Goal: Task Accomplishment & Management: Manage account settings

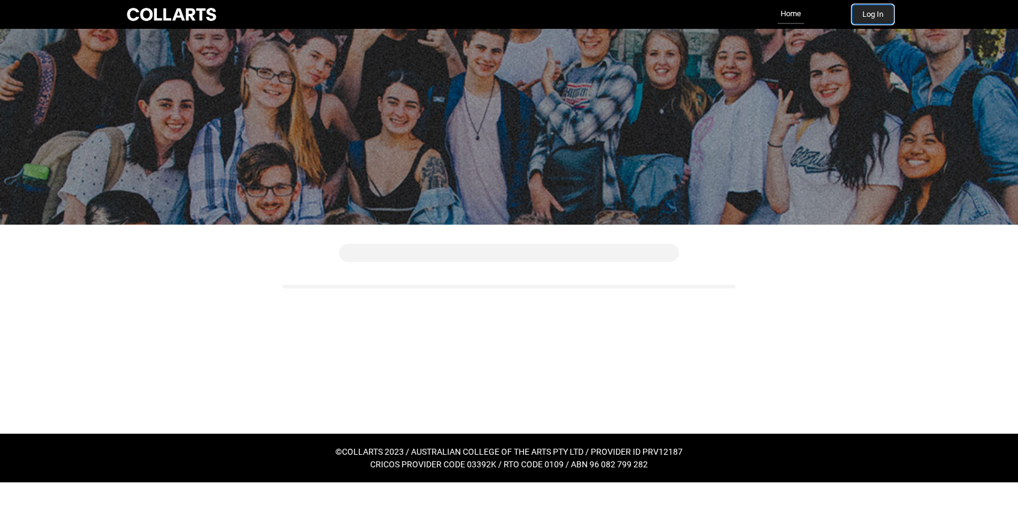
click at [871, 12] on button "Log In" at bounding box center [872, 14] width 41 height 19
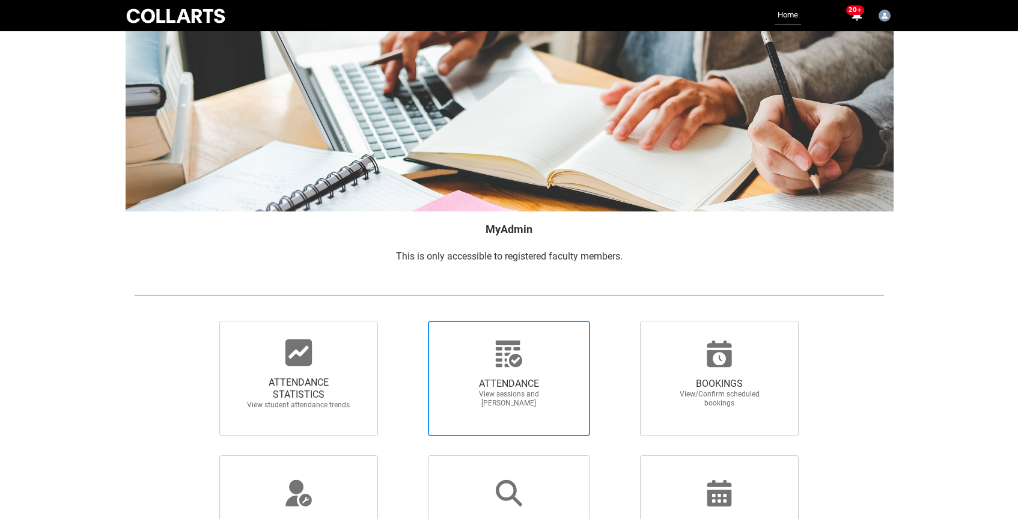
click at [502, 373] on span "ATTENDANCE View sessions and mark attendance" at bounding box center [508, 392] width 115 height 49
click at [407, 321] on input "ATTENDANCE View sessions and mark attendance" at bounding box center [407, 320] width 1 height 1
radio input "true"
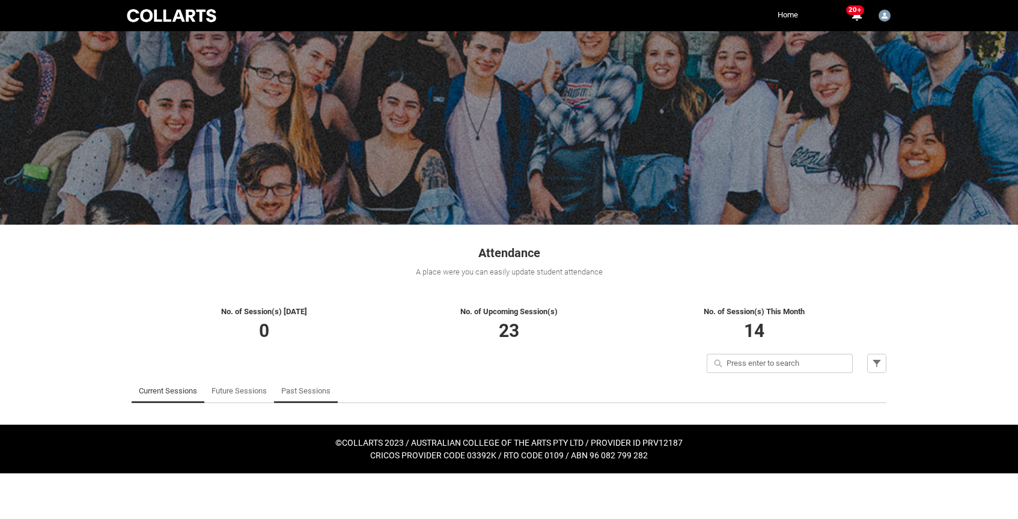
click at [309, 390] on link "Past Sessions" at bounding box center [305, 391] width 49 height 24
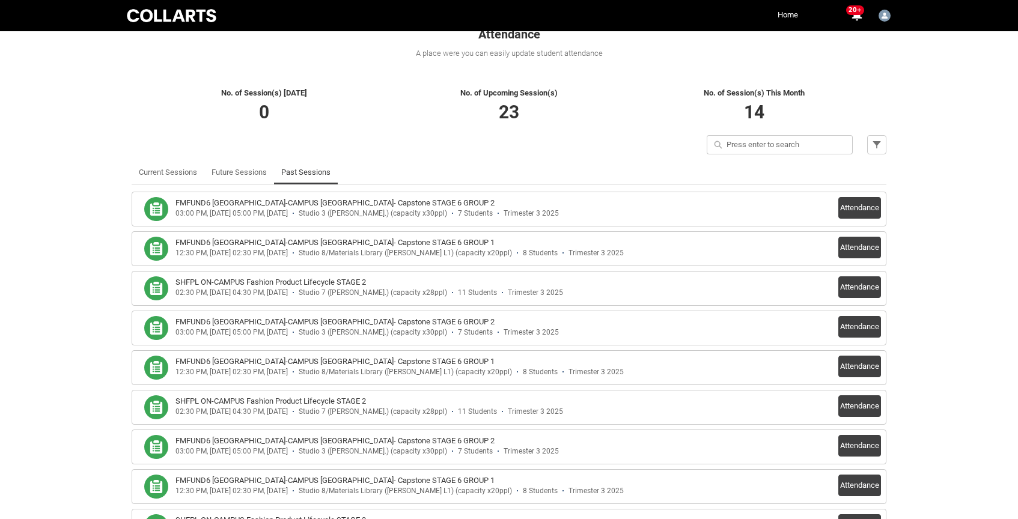
scroll to position [185, 0]
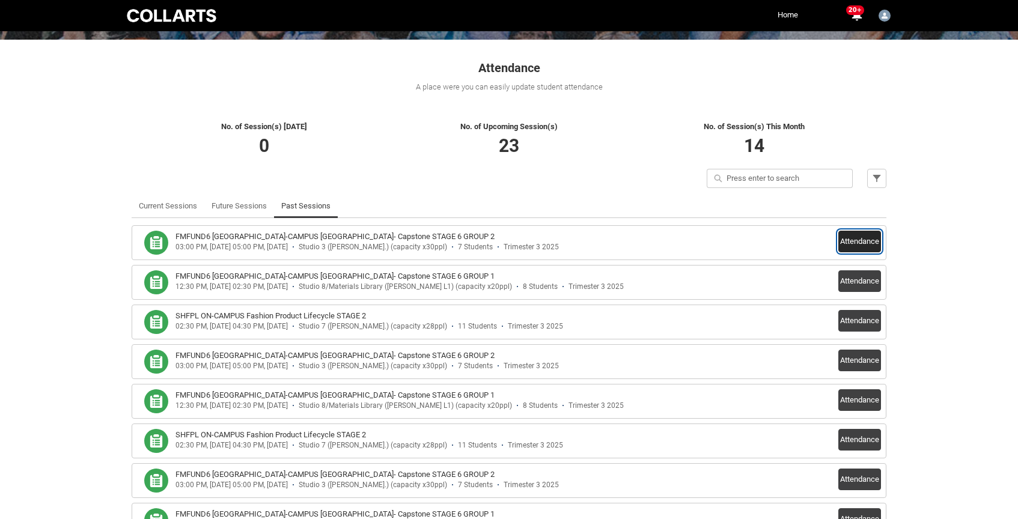
click at [865, 242] on button "Attendance" at bounding box center [859, 242] width 43 height 22
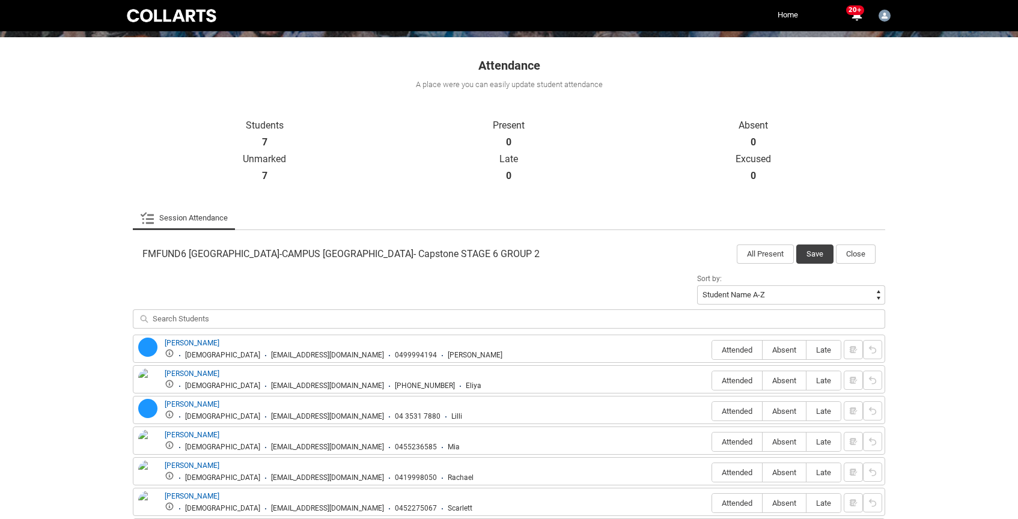
scroll to position [287, 0]
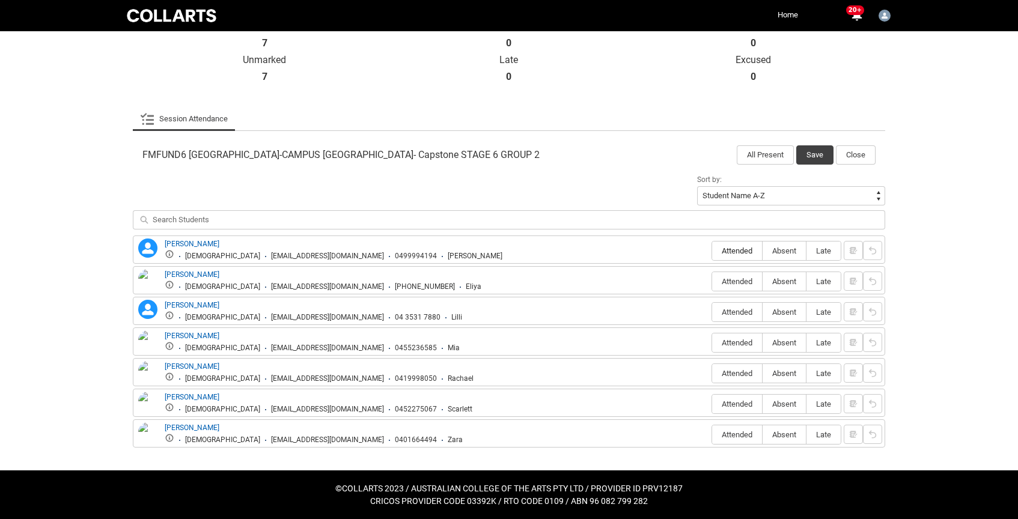
click at [744, 251] on span "Attended" at bounding box center [737, 250] width 50 height 9
click at [712, 251] on input "Attended" at bounding box center [711, 251] width 1 height 1
type lightning-radio-group "Attended"
radio input "true"
click at [781, 281] on span "Absent" at bounding box center [783, 281] width 43 height 9
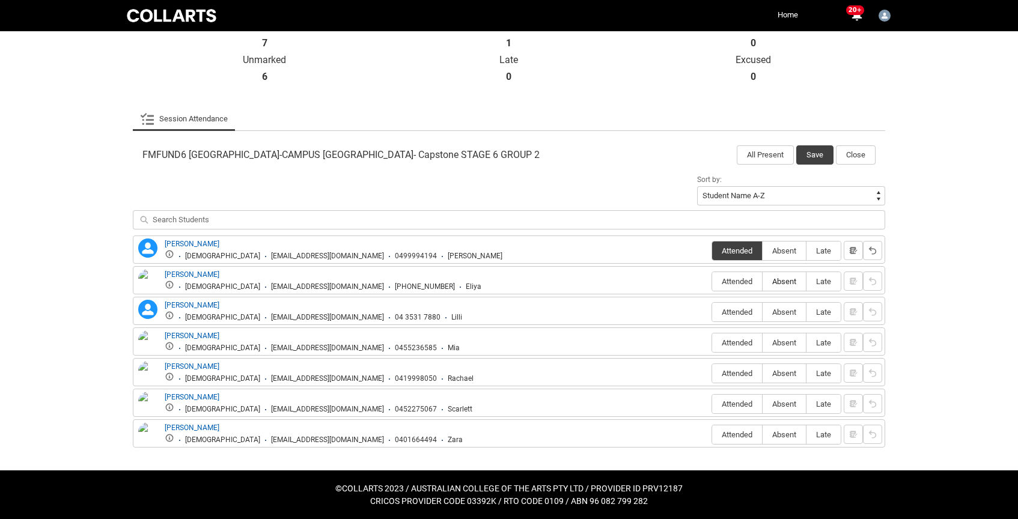
click at [762, 281] on input "Absent" at bounding box center [762, 281] width 1 height 1
type lightning-radio-group "Absent"
radio input "true"
click at [737, 310] on span "Attended" at bounding box center [737, 312] width 50 height 9
click at [712, 312] on input "Attended" at bounding box center [711, 312] width 1 height 1
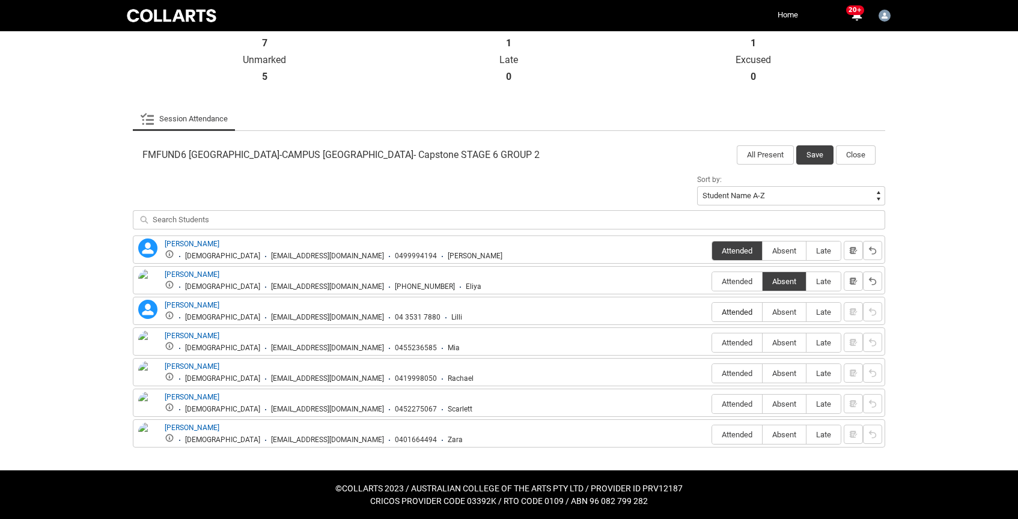
type lightning-radio-group "Attended"
radio input "true"
click at [737, 341] on span "Attended" at bounding box center [737, 342] width 50 height 9
click at [712, 342] on input "Attended" at bounding box center [711, 342] width 1 height 1
type lightning-radio-group "Attended"
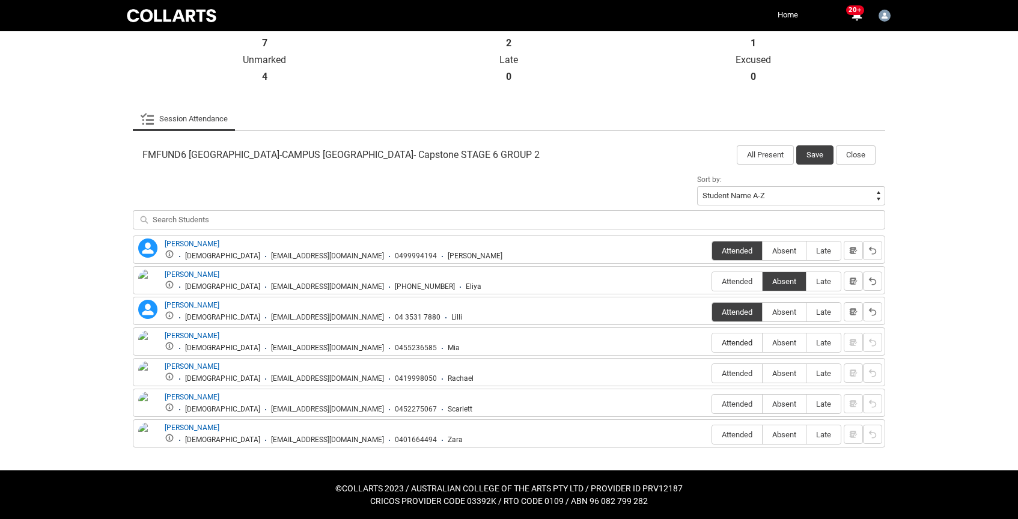
radio input "true"
click at [738, 373] on span "Attended" at bounding box center [737, 373] width 50 height 9
click at [712, 373] on input "Attended" at bounding box center [711, 373] width 1 height 1
type lightning-radio-group "Attended"
radio input "true"
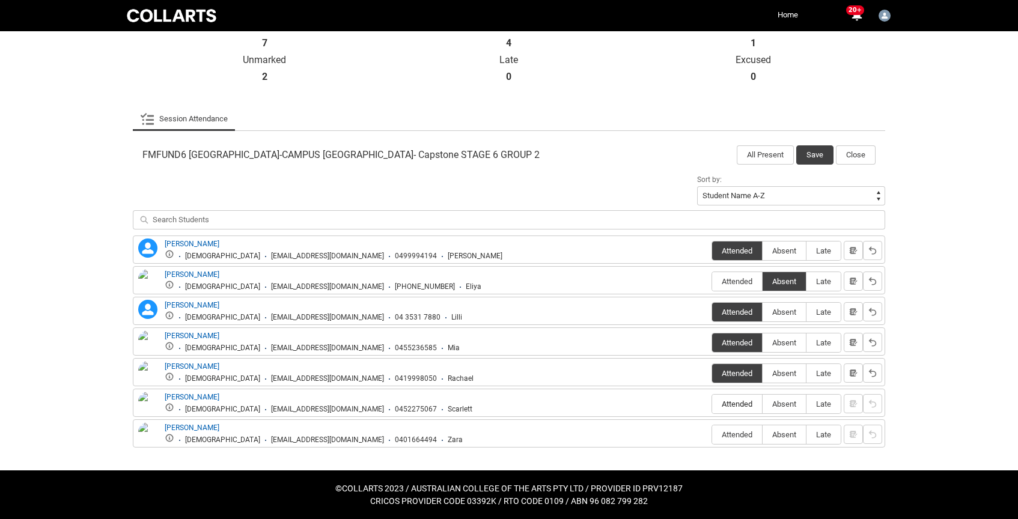
click at [738, 402] on span "Attended" at bounding box center [737, 404] width 50 height 9
click at [712, 404] on input "Attended" at bounding box center [711, 404] width 1 height 1
type lightning-radio-group "Attended"
radio input "true"
click at [737, 434] on span "Attended" at bounding box center [737, 434] width 50 height 9
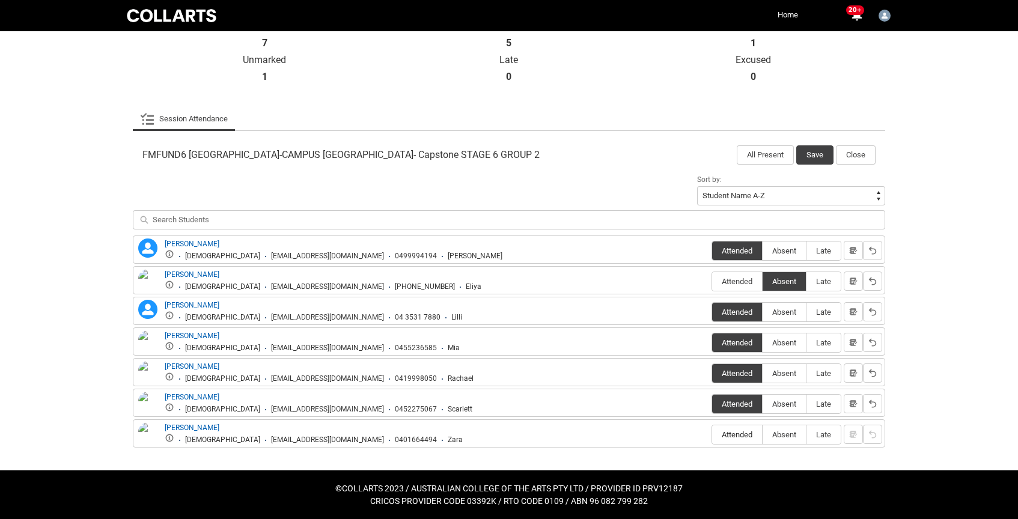
click at [712, 434] on input "Attended" at bounding box center [711, 434] width 1 height 1
type lightning-radio-group "Attended"
radio input "true"
click at [816, 156] on button "Save" at bounding box center [814, 154] width 37 height 19
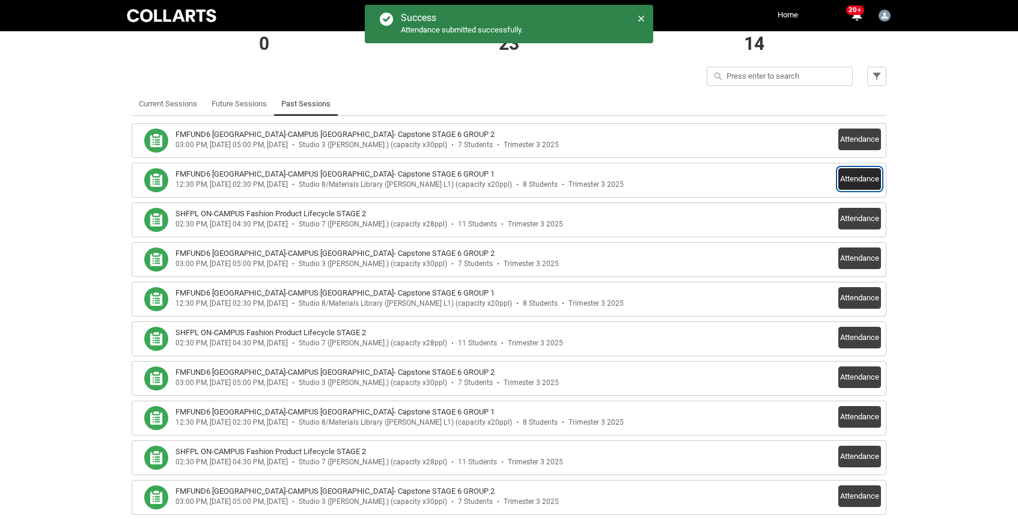
click at [856, 183] on button "Attendance" at bounding box center [859, 179] width 43 height 22
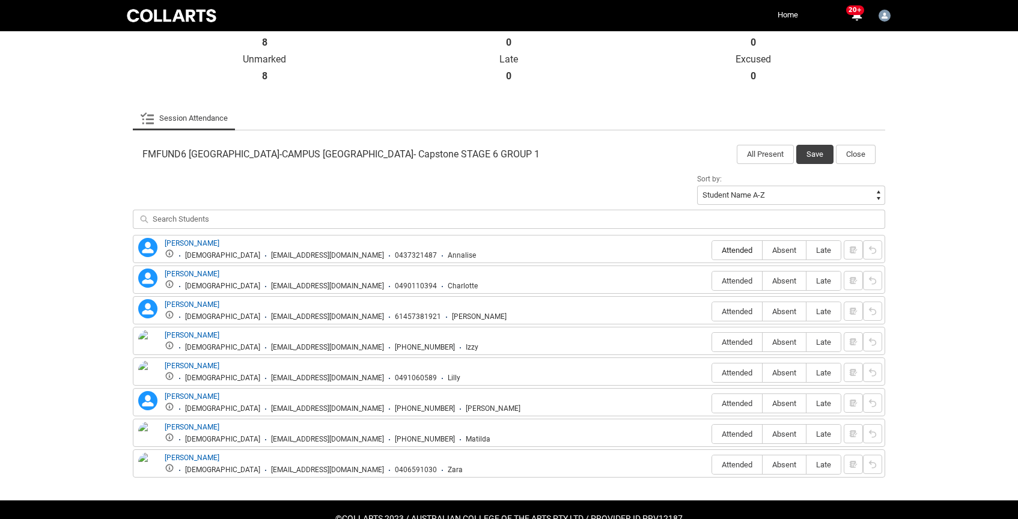
click at [738, 248] on span "Attended" at bounding box center [737, 250] width 50 height 9
click at [712, 250] on input "Attended" at bounding box center [711, 250] width 1 height 1
type lightning-radio-group "Attended"
radio input "true"
click at [740, 281] on span "Attended" at bounding box center [737, 280] width 50 height 9
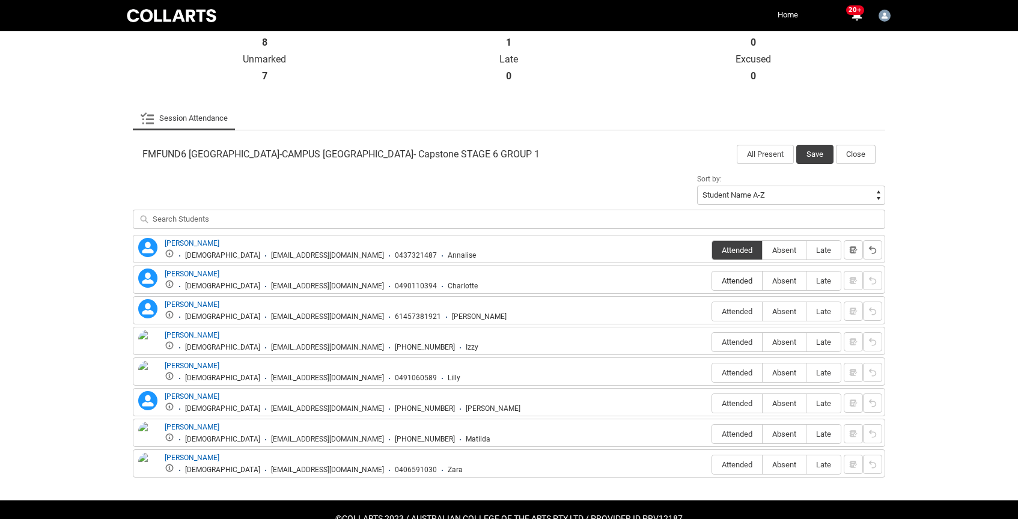
click at [712, 281] on input "Attended" at bounding box center [711, 281] width 1 height 1
type lightning-radio-group "Attended"
radio input "true"
click at [746, 314] on span "Attended" at bounding box center [737, 311] width 50 height 9
click at [712, 312] on input "Attended" at bounding box center [711, 311] width 1 height 1
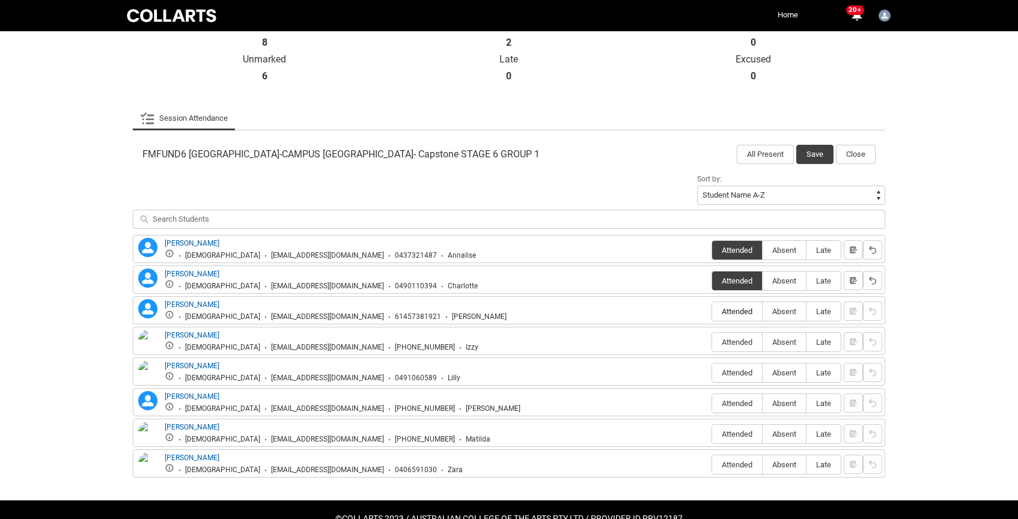
type lightning-radio-group "Attended"
radio input "true"
click at [772, 343] on span "Absent" at bounding box center [783, 342] width 43 height 9
click at [762, 342] on input "Absent" at bounding box center [762, 342] width 1 height 1
type lightning-radio-group "Absent"
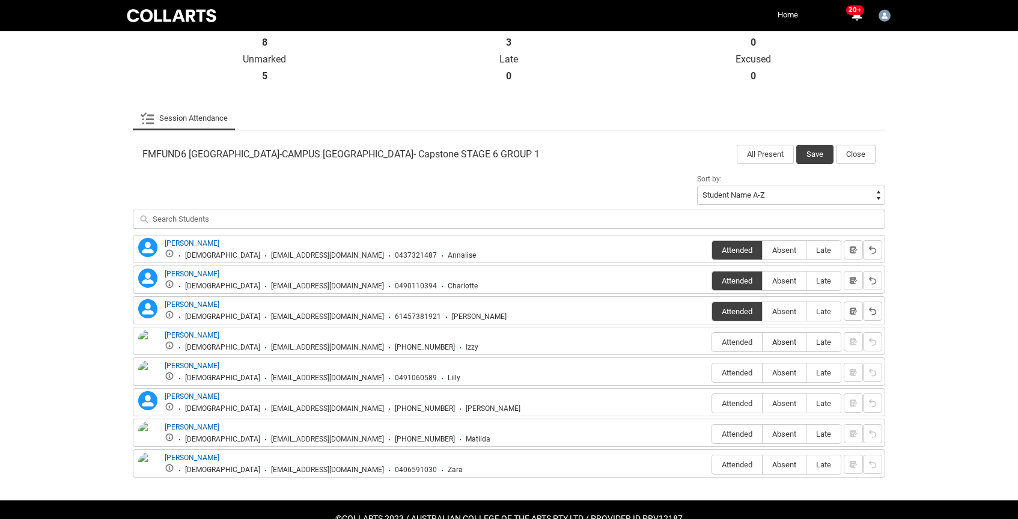
radio input "true"
click at [738, 371] on span "Attended" at bounding box center [737, 372] width 50 height 9
click at [712, 372] on input "Attended" at bounding box center [711, 372] width 1 height 1
type lightning-radio-group "Attended"
radio input "true"
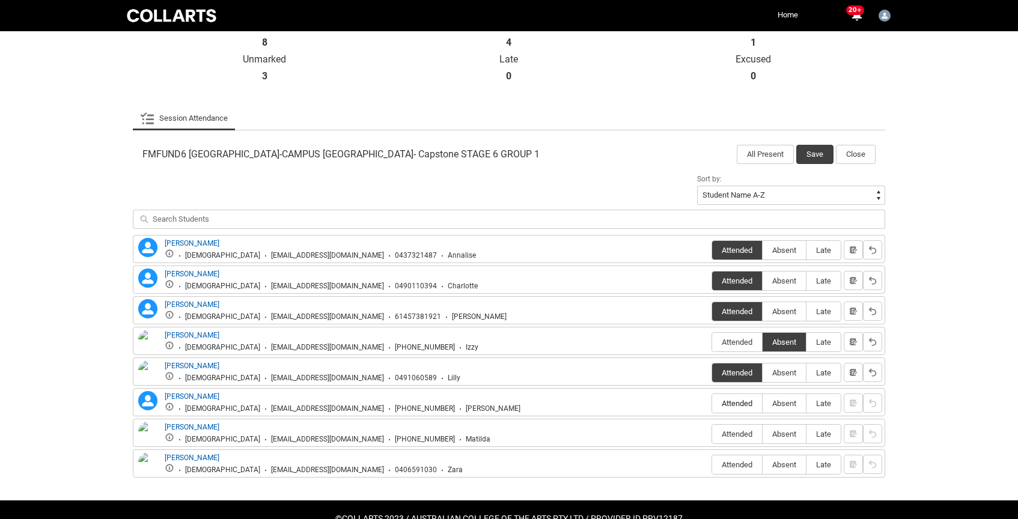
click at [740, 407] on span "Attended" at bounding box center [737, 403] width 50 height 9
click at [712, 404] on input "Attended" at bounding box center [711, 403] width 1 height 1
type lightning-radio-group "Attended"
radio input "true"
click at [742, 439] on span "Attended" at bounding box center [737, 434] width 50 height 9
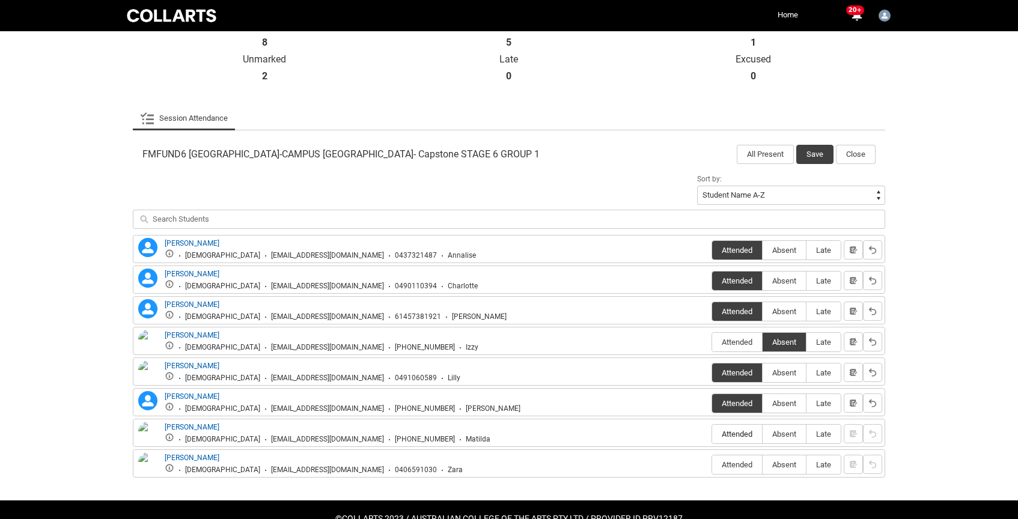
click at [712, 434] on input "Attended" at bounding box center [711, 434] width 1 height 1
type lightning-radio-group "Attended"
radio input "true"
click at [742, 464] on span "Attended" at bounding box center [737, 464] width 50 height 9
click at [712, 464] on input "Attended" at bounding box center [711, 464] width 1 height 1
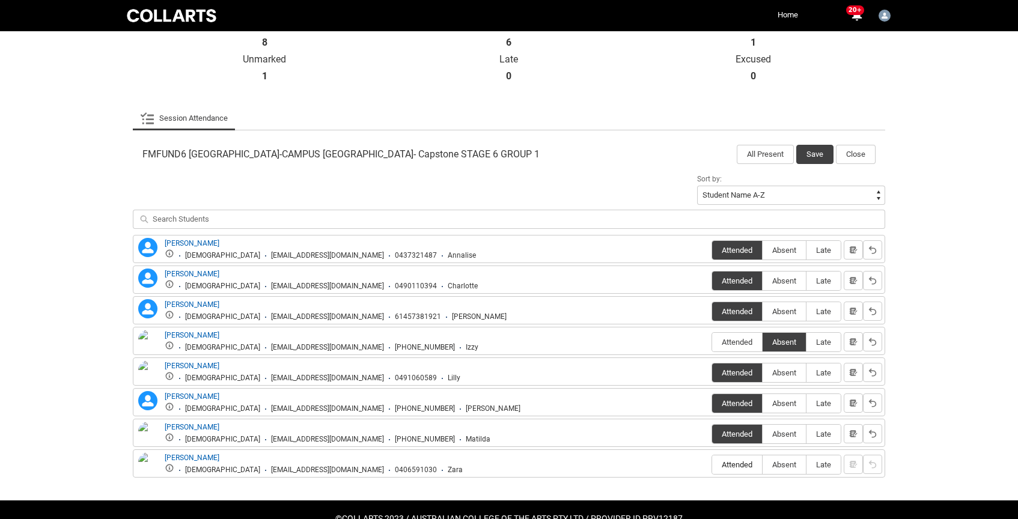
type lightning-radio-group "Attended"
radio input "true"
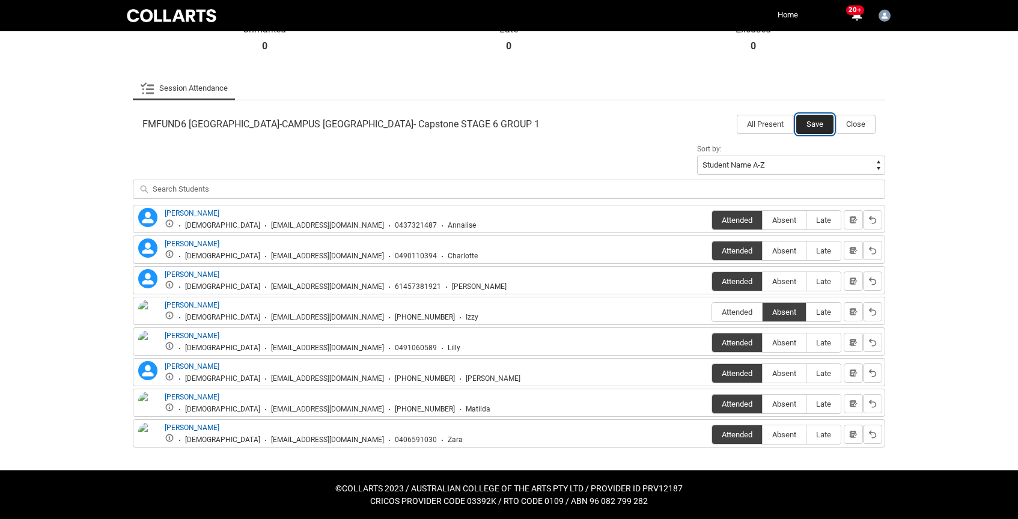
click at [816, 120] on button "Save" at bounding box center [814, 124] width 37 height 19
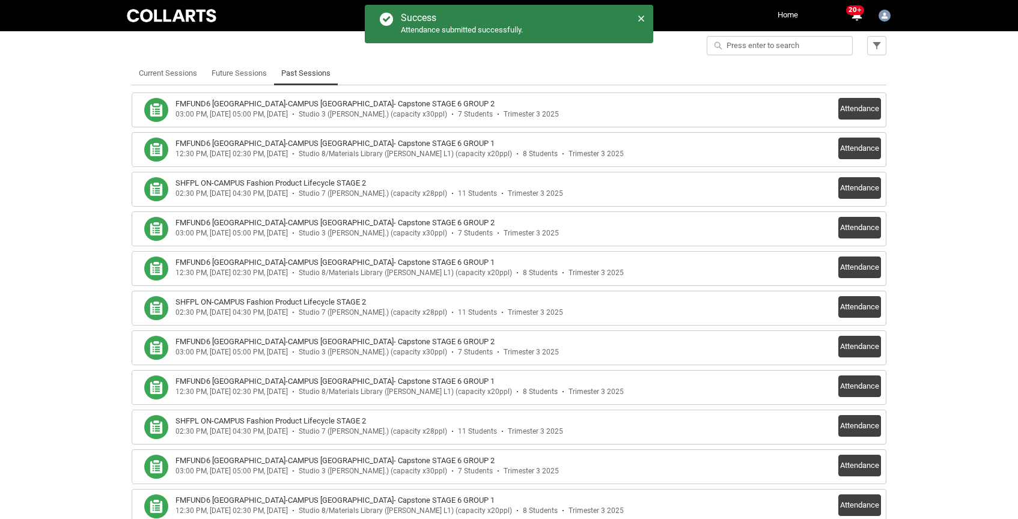
scroll to position [327, 0]
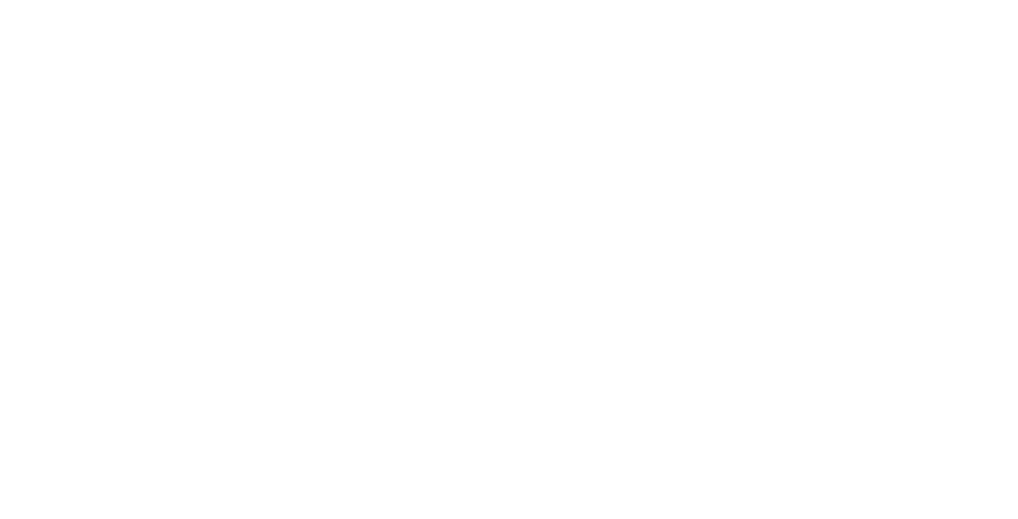
click at [287, 0] on html "Loading × Sorry to interrupt CSS Error Refresh" at bounding box center [509, 0] width 1018 height 0
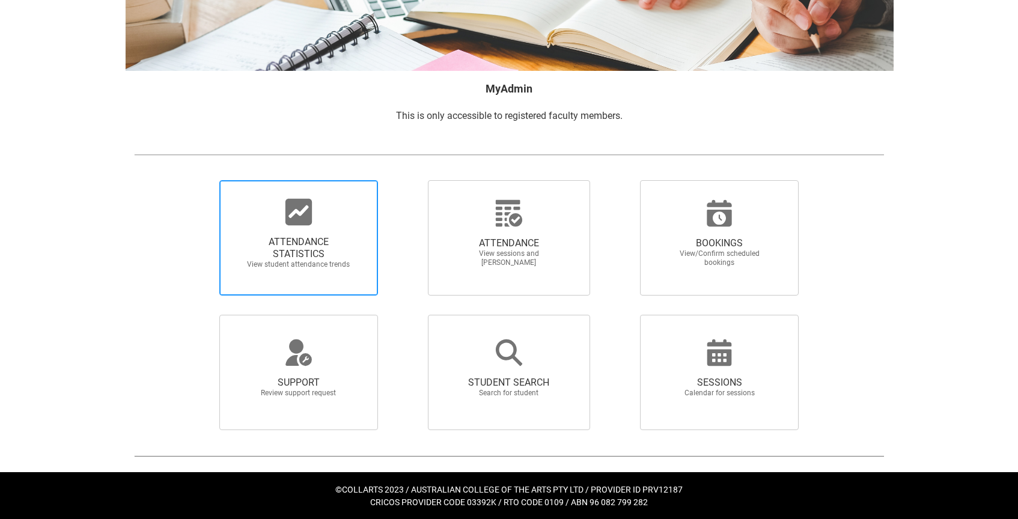
scroll to position [142, 0]
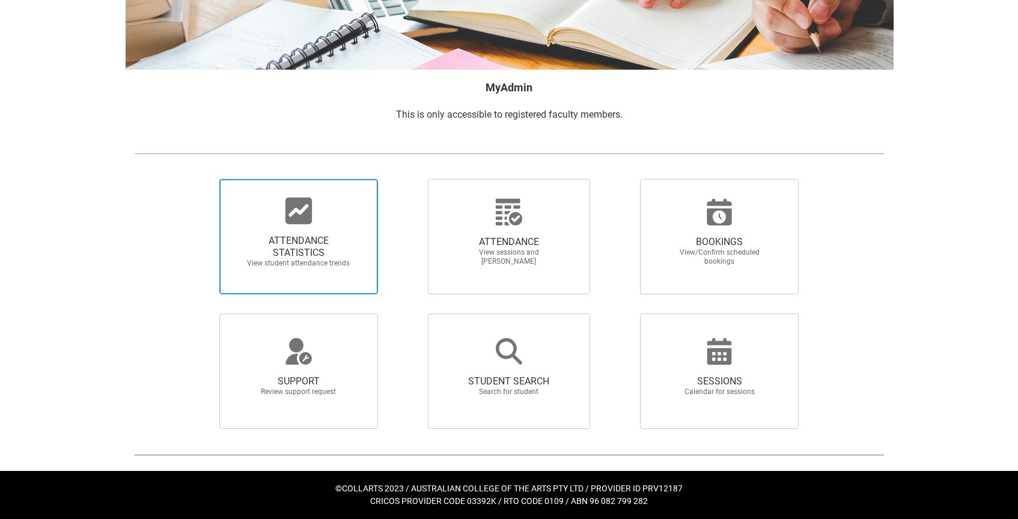
click at [305, 227] on span "ATTENDANCE STATISTICS View student attendance trends" at bounding box center [298, 251] width 115 height 52
click at [199, 179] on input "ATTENDANCE STATISTICS View student attendance trends" at bounding box center [199, 178] width 1 height 1
radio input "true"
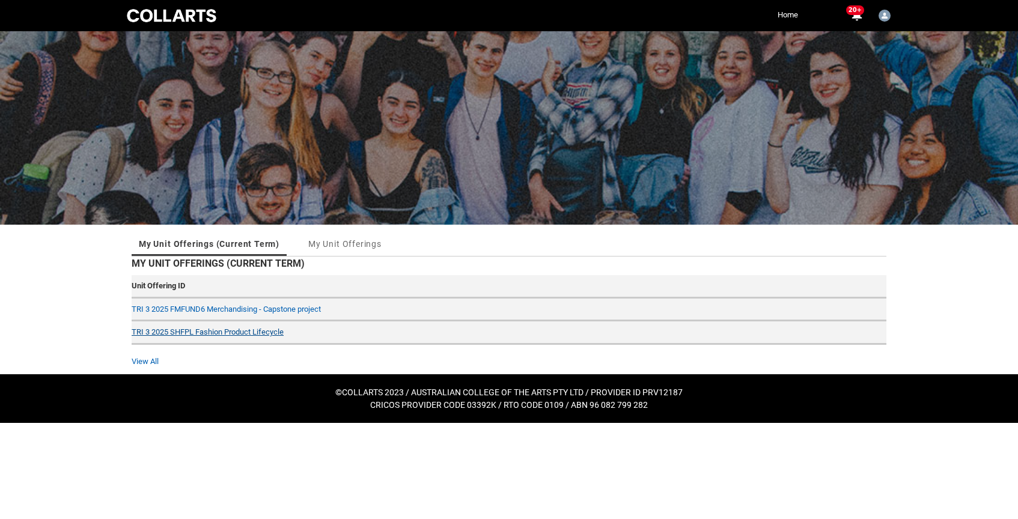
click at [223, 329] on link "TRI 3 2025 SHFPL Fashion Product Lifecycle" at bounding box center [208, 331] width 152 height 9
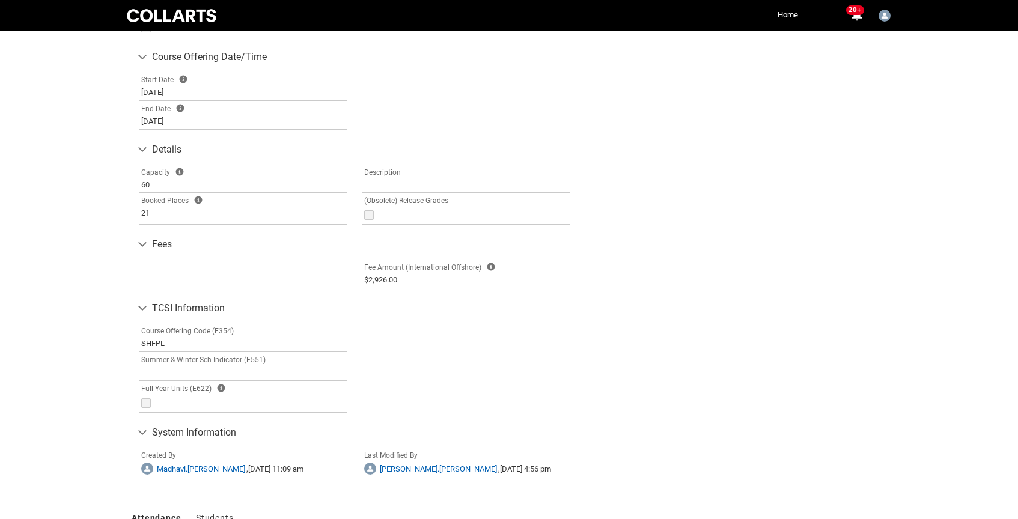
scroll to position [604, 0]
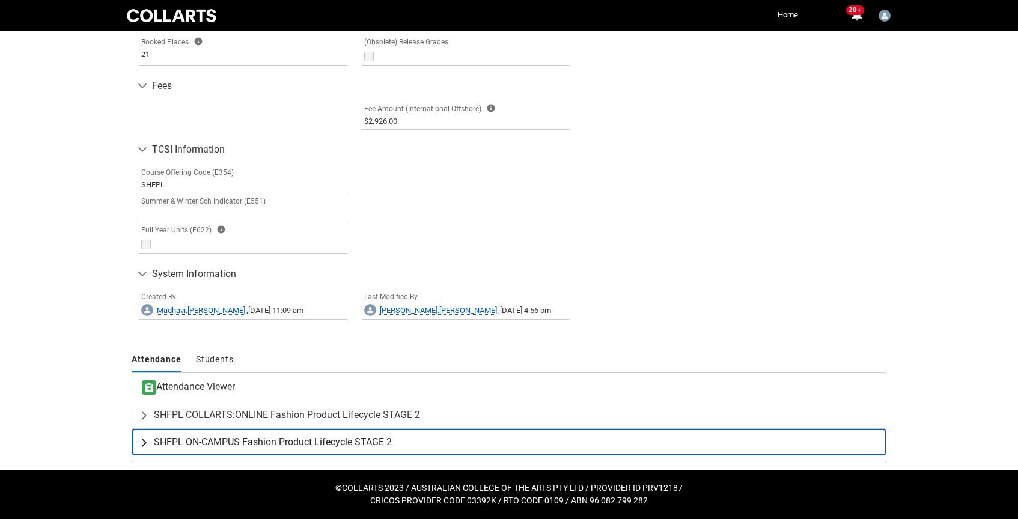
click at [287, 441] on span "SHFPL ON-CAMPUS Fashion Product Lifecycle STAGE 2" at bounding box center [273, 442] width 238 height 12
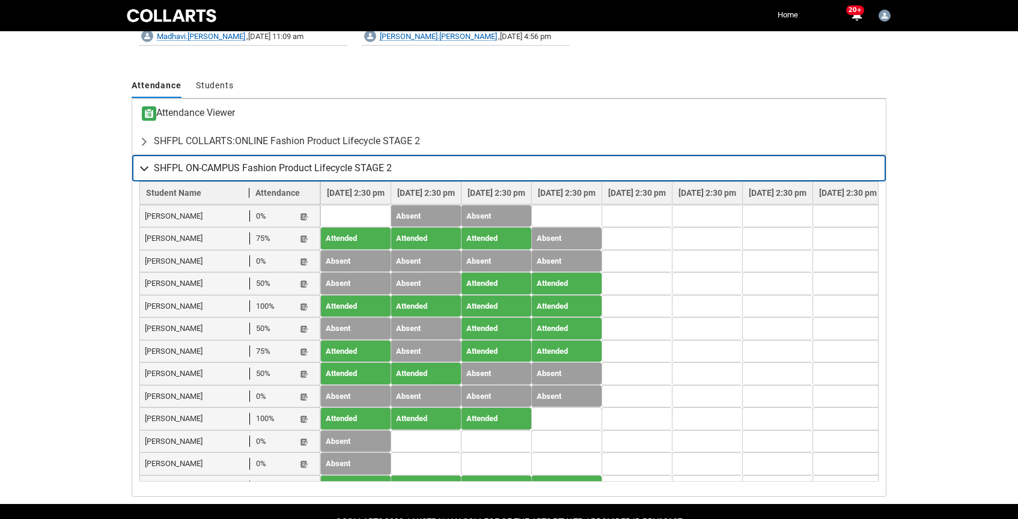
scroll to position [879, 0]
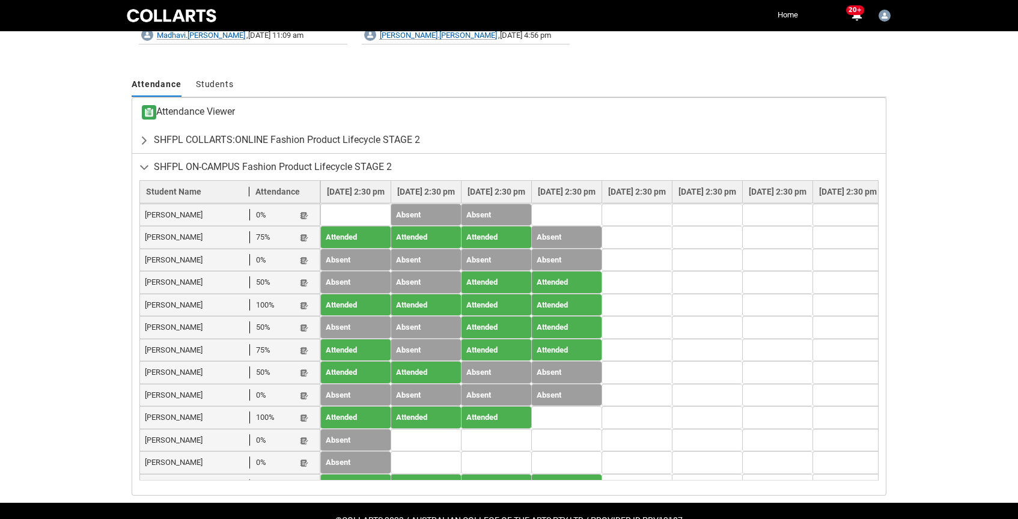
click at [601, 406] on td at bounding box center [566, 417] width 70 height 23
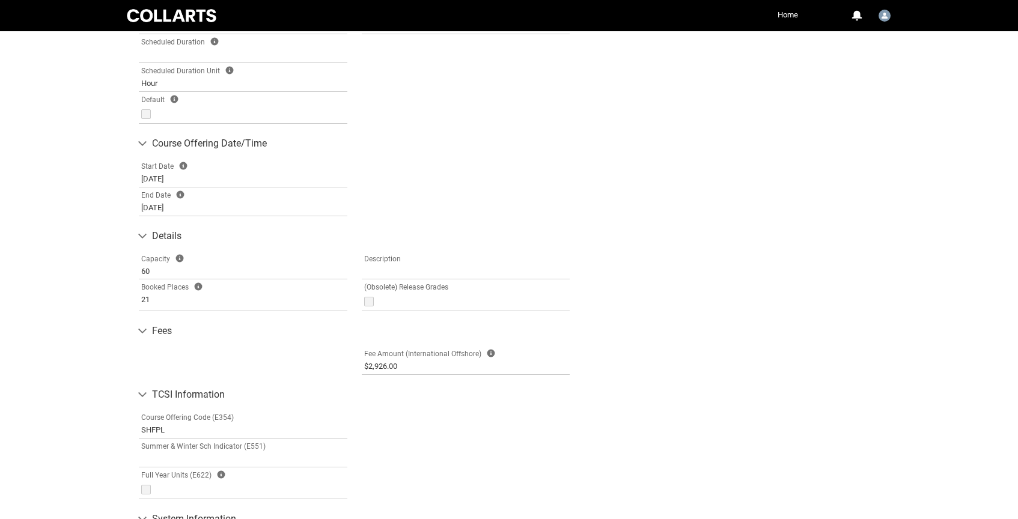
scroll to position [604, 0]
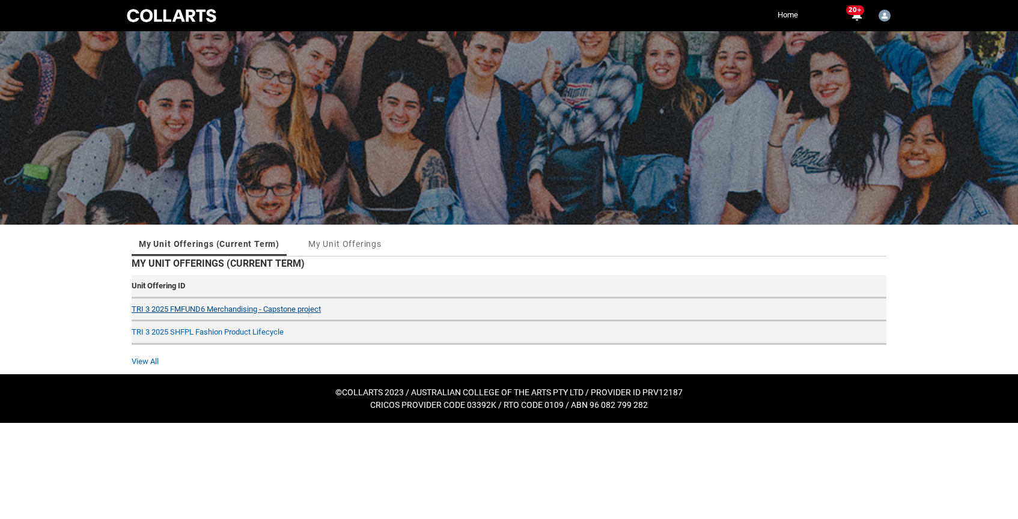
click at [202, 305] on link "TRI 3 2025 FMFUND6 Merchandising - Capstone project" at bounding box center [226, 309] width 189 height 9
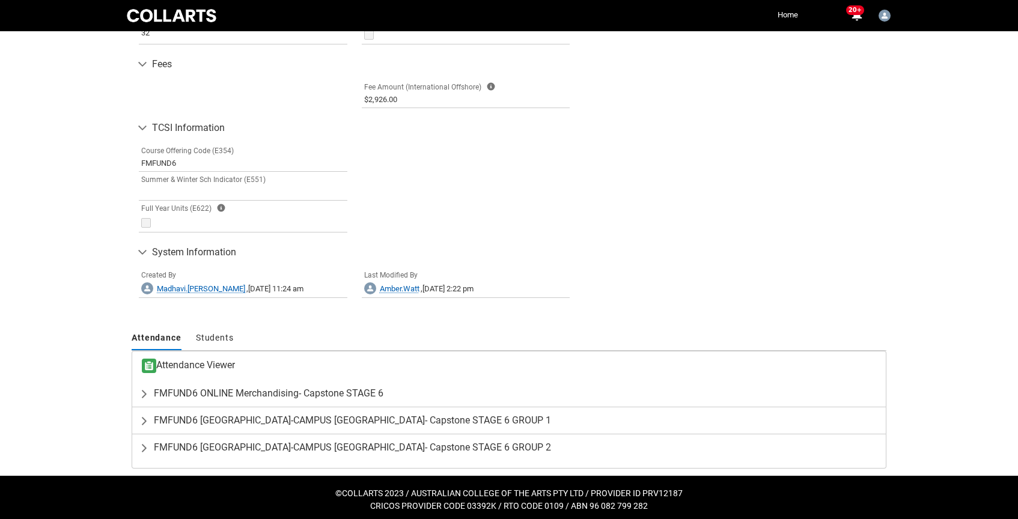
scroll to position [631, 0]
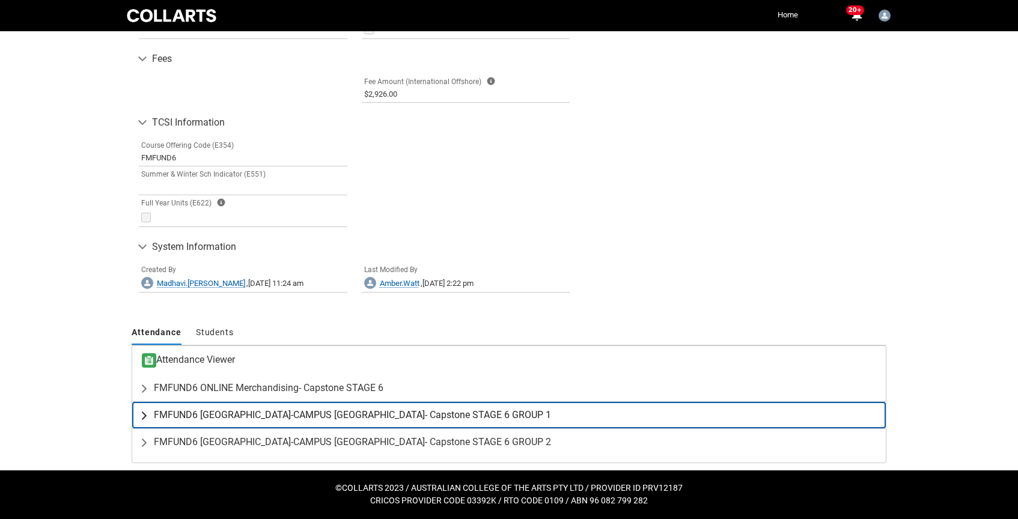
click at [277, 417] on span "FMFUND6 [GEOGRAPHIC_DATA]-CAMPUS [GEOGRAPHIC_DATA]- Capstone STAGE 6 GROUP 1" at bounding box center [352, 415] width 397 height 12
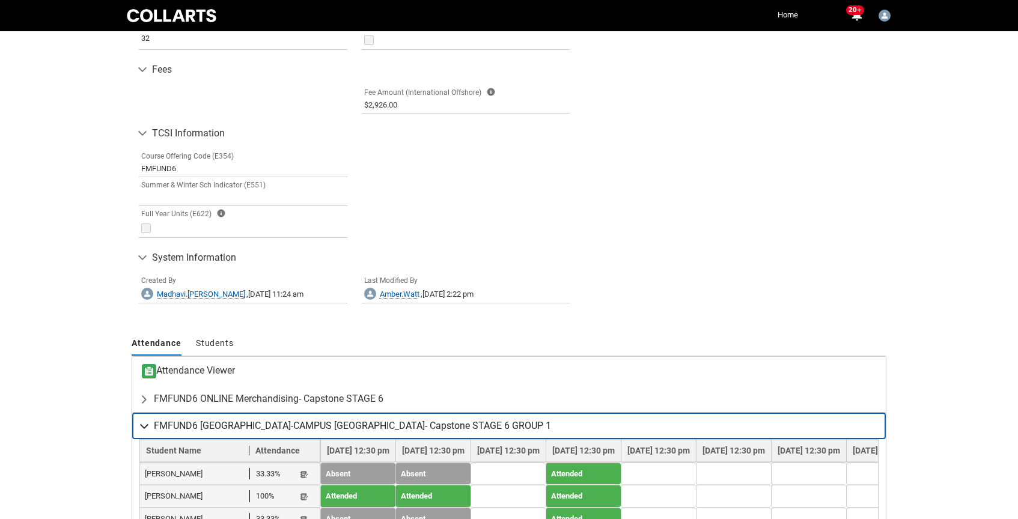
scroll to position [875, 0]
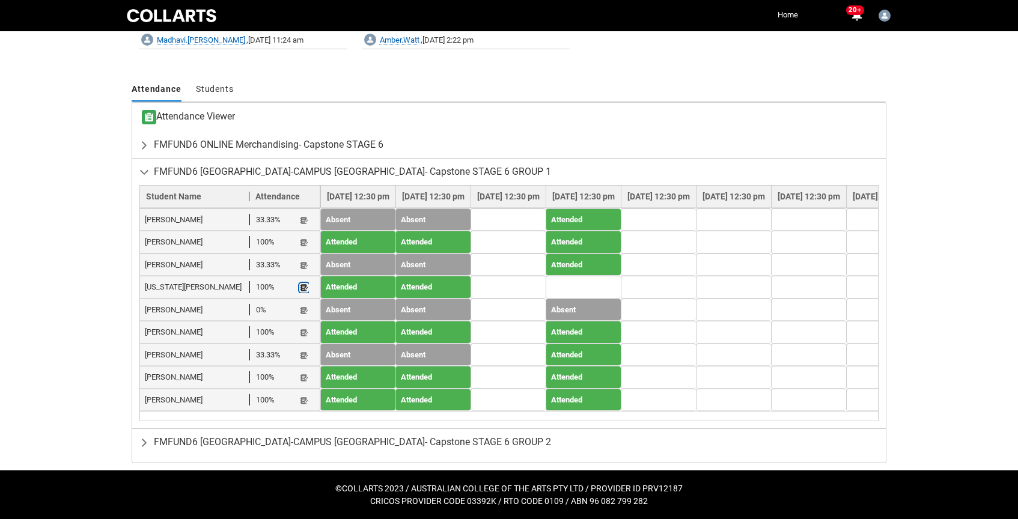
click at [306, 288] on lightning-primitive-icon "button" at bounding box center [304, 288] width 8 height 9
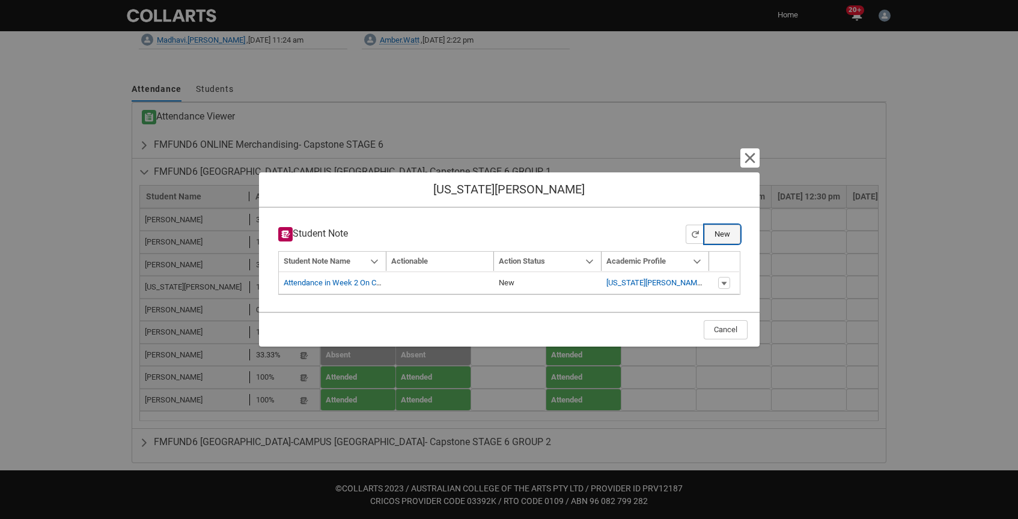
click at [724, 231] on button "New" at bounding box center [722, 234] width 36 height 19
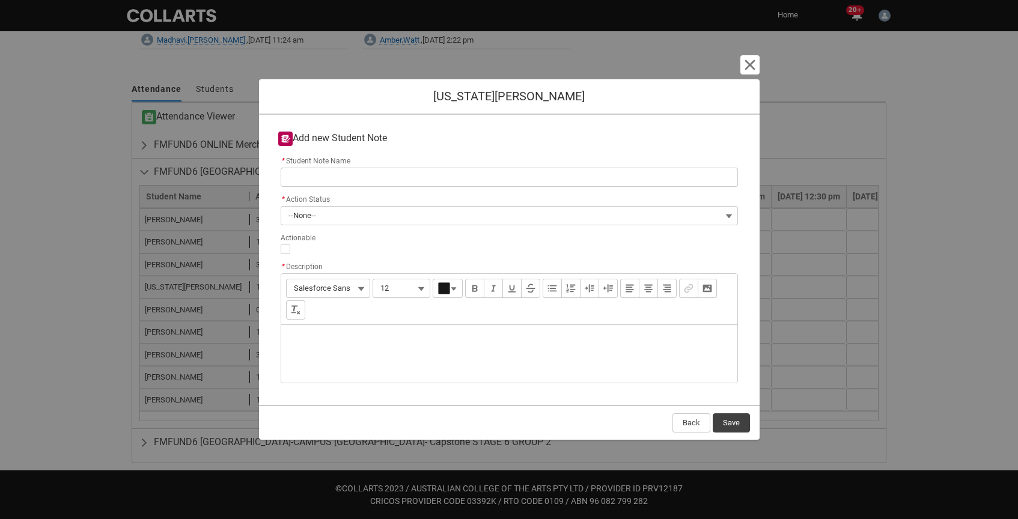
click at [340, 340] on div "Description" at bounding box center [509, 354] width 456 height 58
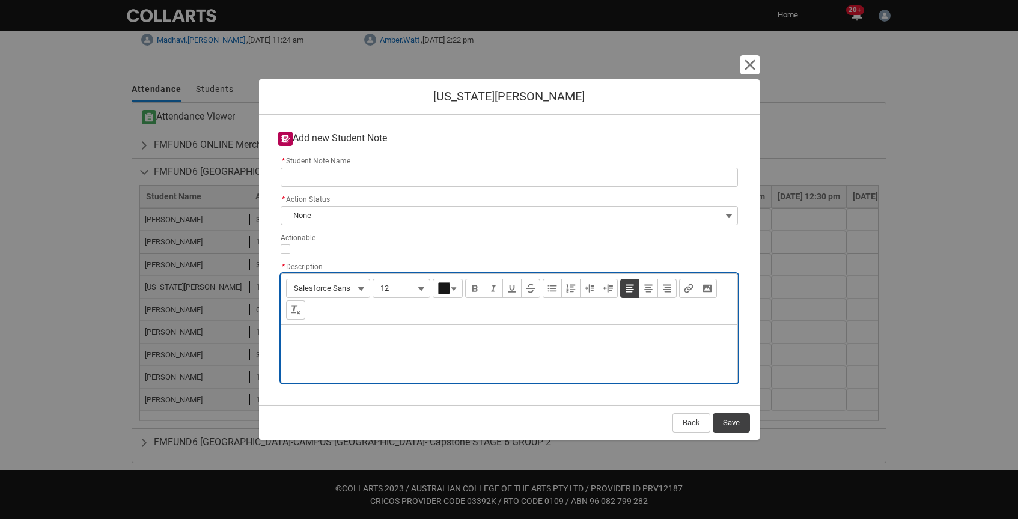
type lightning-input-rich-text "<p>I</p>"
type lightning-input-rich-text "<p>Indianna moved to Online Week 4</p>"
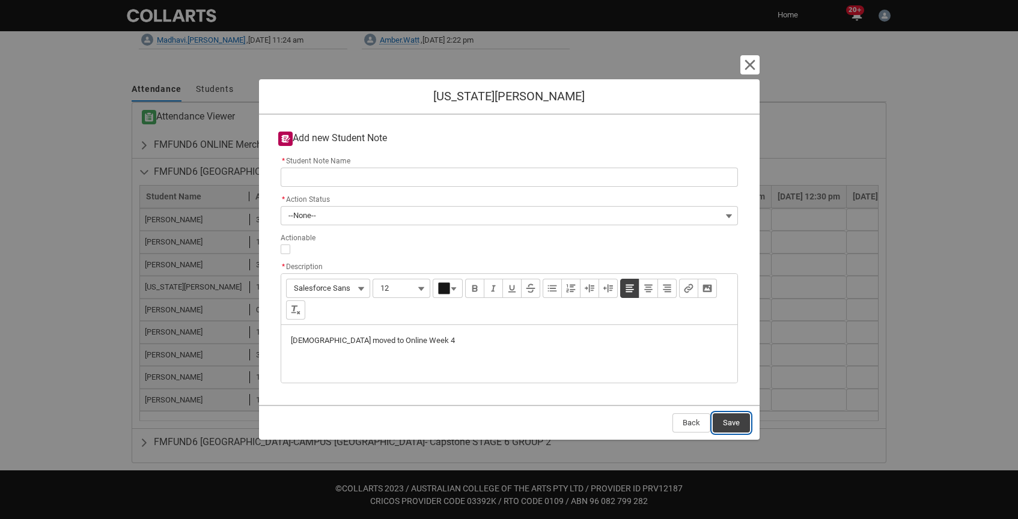
click at [739, 422] on button "Save" at bounding box center [731, 422] width 37 height 19
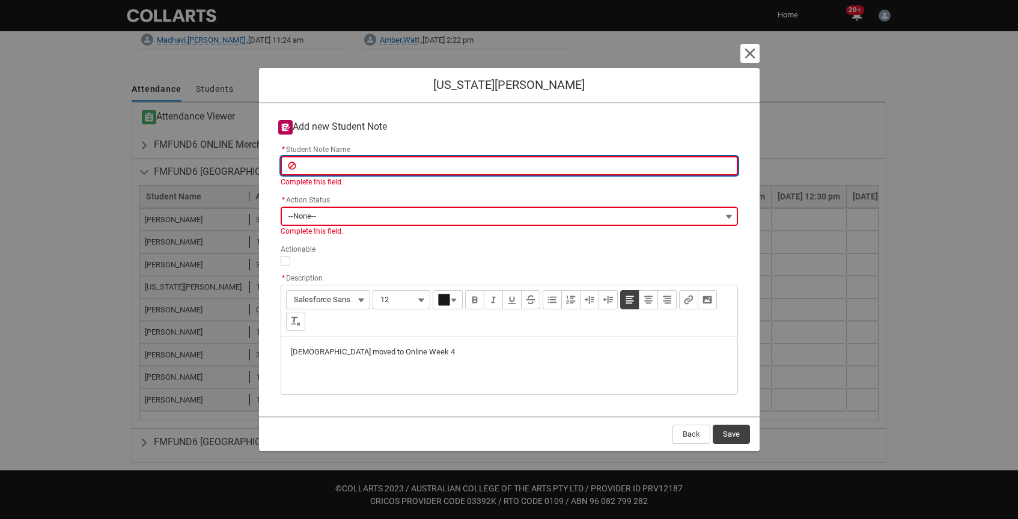
click at [437, 165] on input "* Student Note Name" at bounding box center [509, 165] width 457 height 19
type lightning-primitive-input-simple "T"
type input "T"
type lightning-primitive-input-simple "Tr"
type input "Tr"
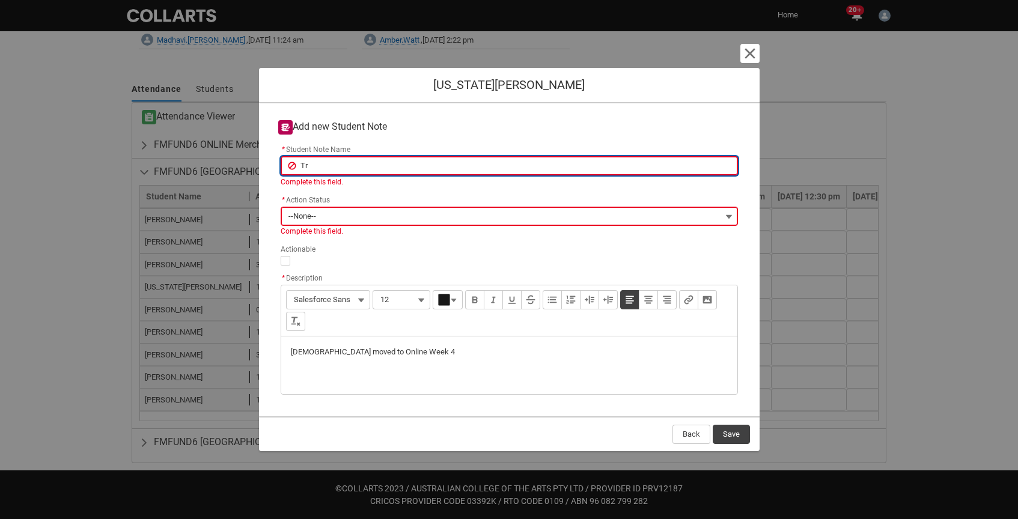
type lightning-primitive-input-simple "Tra"
type input "Tra"
type lightning-primitive-input-simple "Tran"
type input "Tran"
type lightning-primitive-input-simple "Trans"
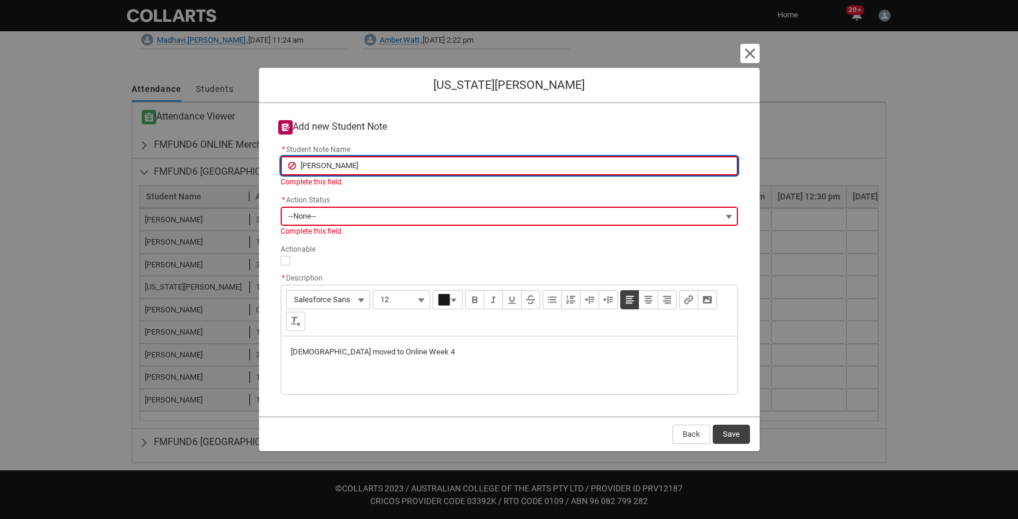
type input "Trans"
type lightning-primitive-input-simple "Transf"
type input "Transf"
type lightning-primitive-input-simple "Transfr"
type input "Transfr"
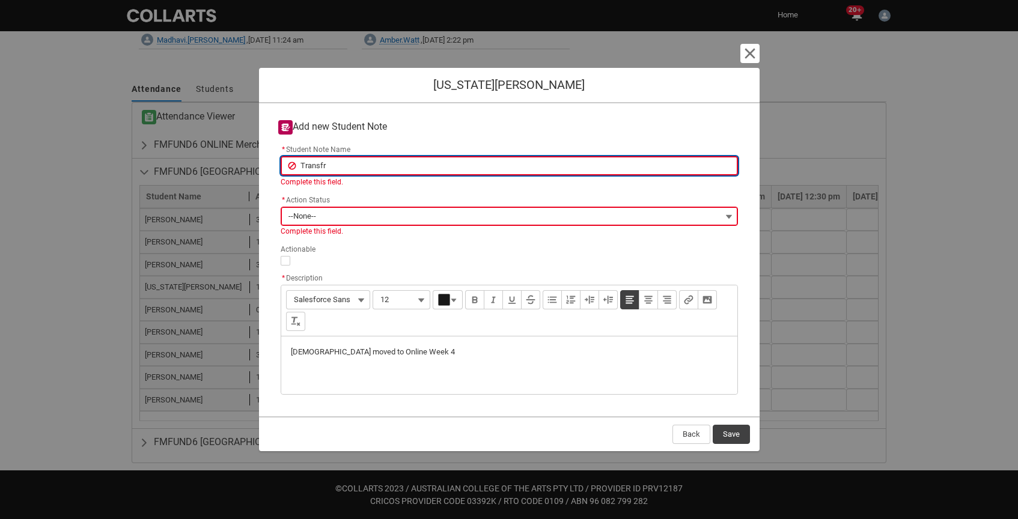
type lightning-primitive-input-simple "Transf"
type input "Transf"
type lightning-primitive-input-simple "Transfe"
type input "Transfe"
type lightning-primitive-input-simple "Transfer"
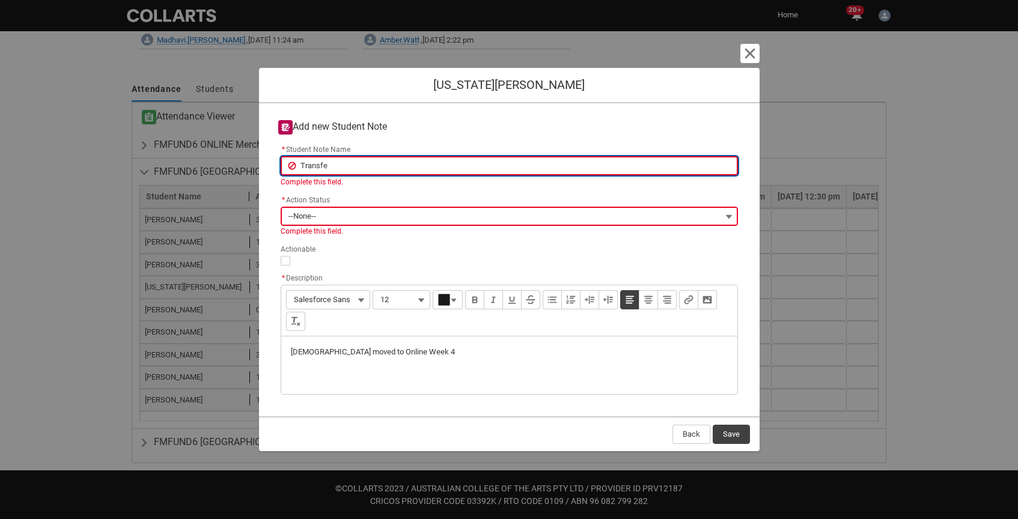
type input "Transfer"
type lightning-primitive-input-simple "Transferr"
type input "Transferr"
type lightning-primitive-input-simple "Transferre"
type input "Transferre"
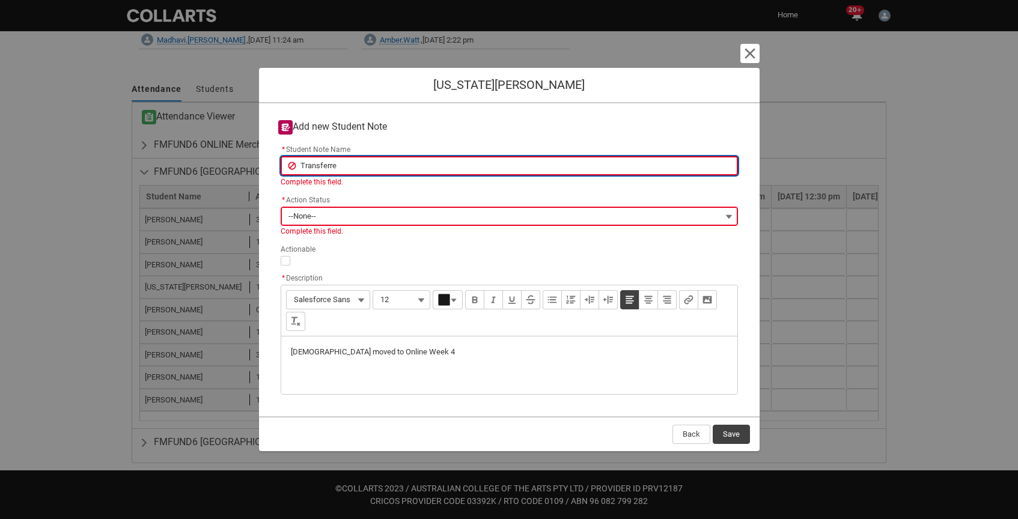
type lightning-primitive-input-simple "Transferred"
type input "Transferred"
type lightning-primitive-input-simple "Transferred"
type input "Transferred"
type lightning-primitive-input-simple "Transferred t"
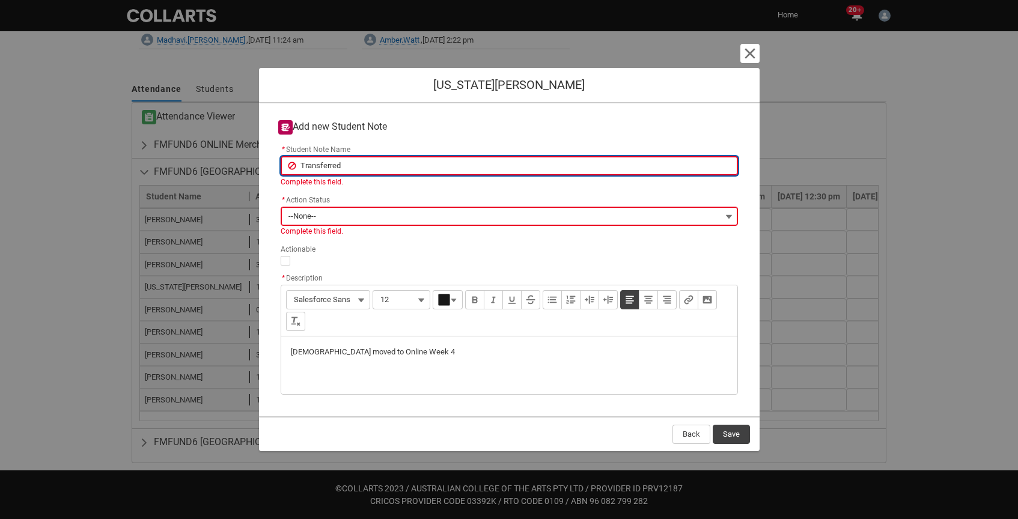
type input "Transferred t"
type lightning-primitive-input-simple "Transferred to"
type input "Transferred to"
type lightning-primitive-input-simple "Transferred to"
type input "Transferred to"
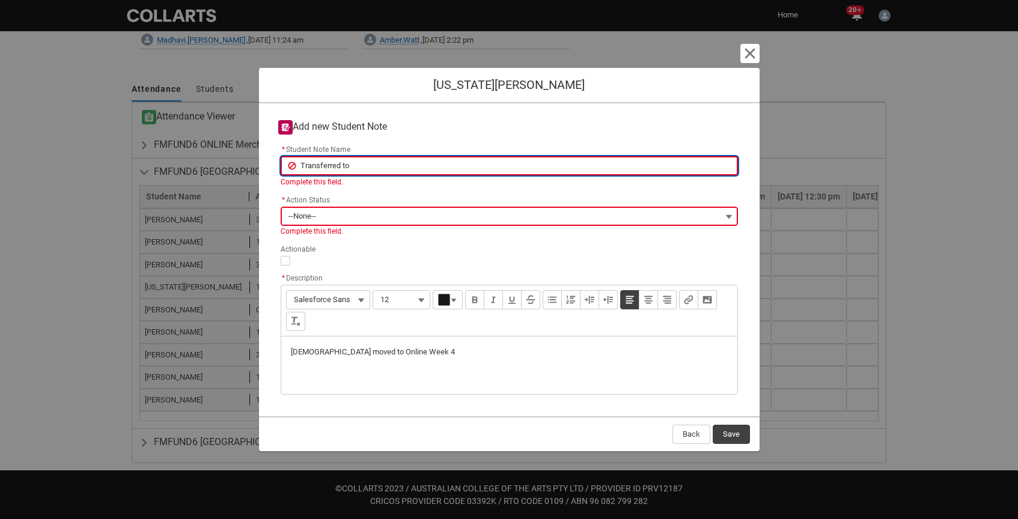
type lightning-primitive-input-simple "Transferred to o"
type input "Transferred to o"
type lightning-primitive-input-simple "Transferred to on"
type input "Transferred to on"
type lightning-primitive-input-simple "Transferred to onl"
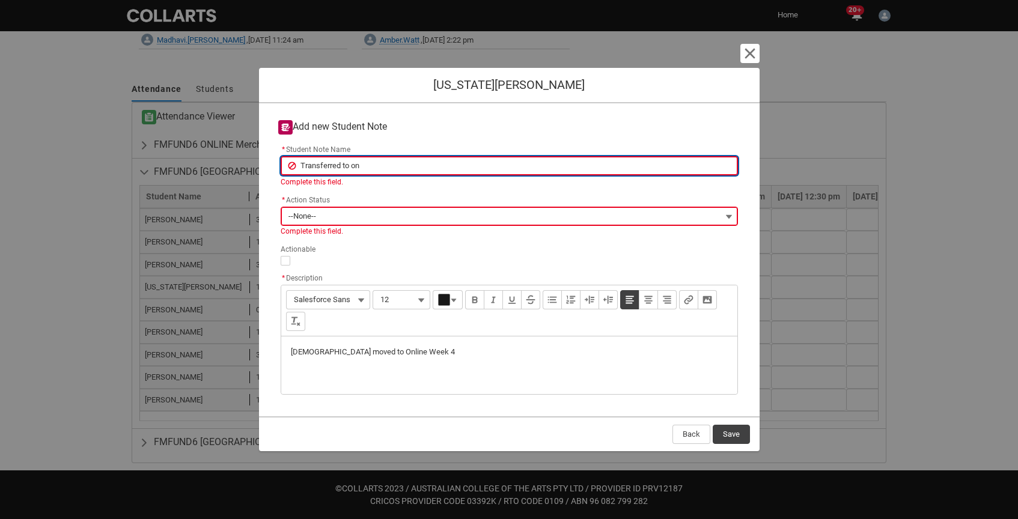
type input "Transferred to onl"
type lightning-primitive-input-simple "Transferred to onli"
type input "Transferred to onli"
type lightning-primitive-input-simple "Transferred to onlin"
type input "Transferred to onlin"
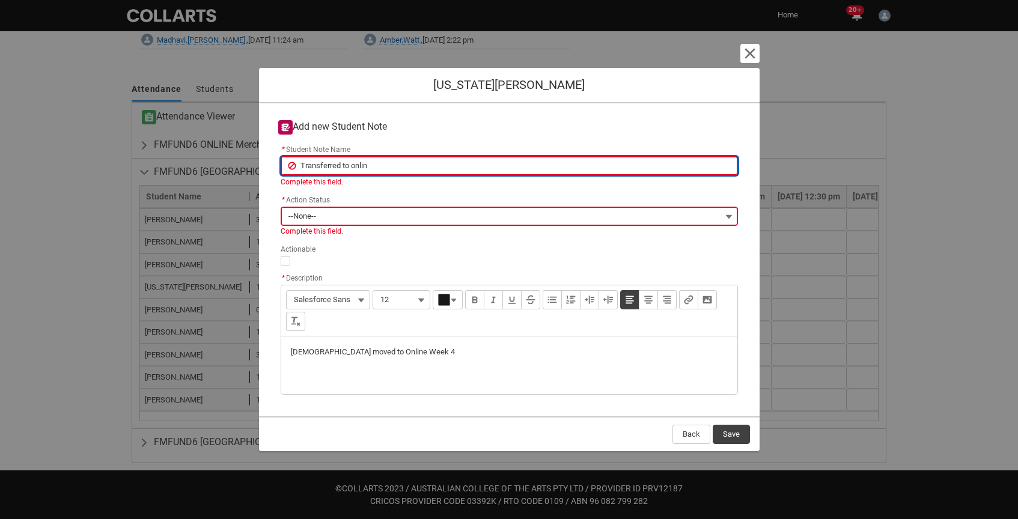
type lightning-primitive-input-simple "Transferred to online"
type input "Transferred to online"
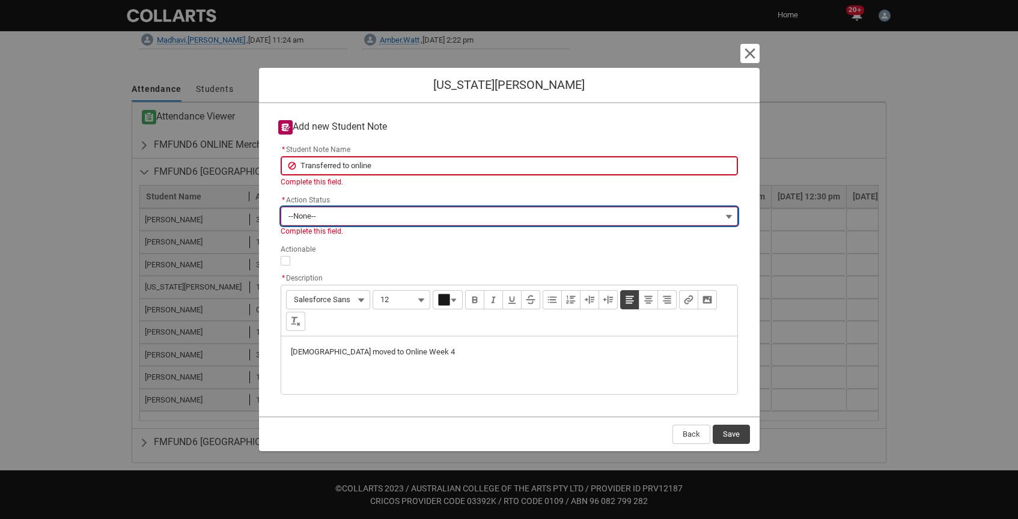
click at [357, 217] on button "--None--" at bounding box center [509, 216] width 457 height 19
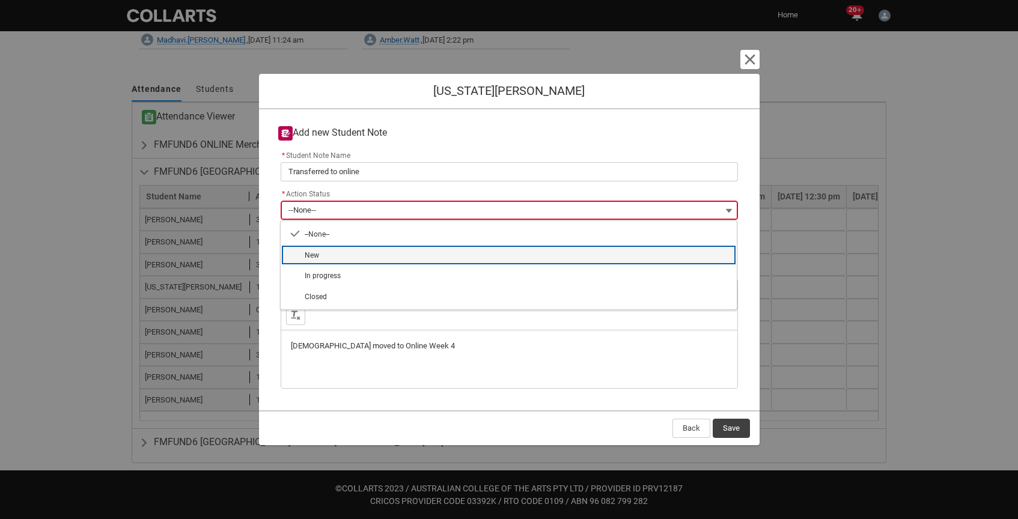
click at [336, 256] on span "New" at bounding box center [517, 254] width 425 height 11
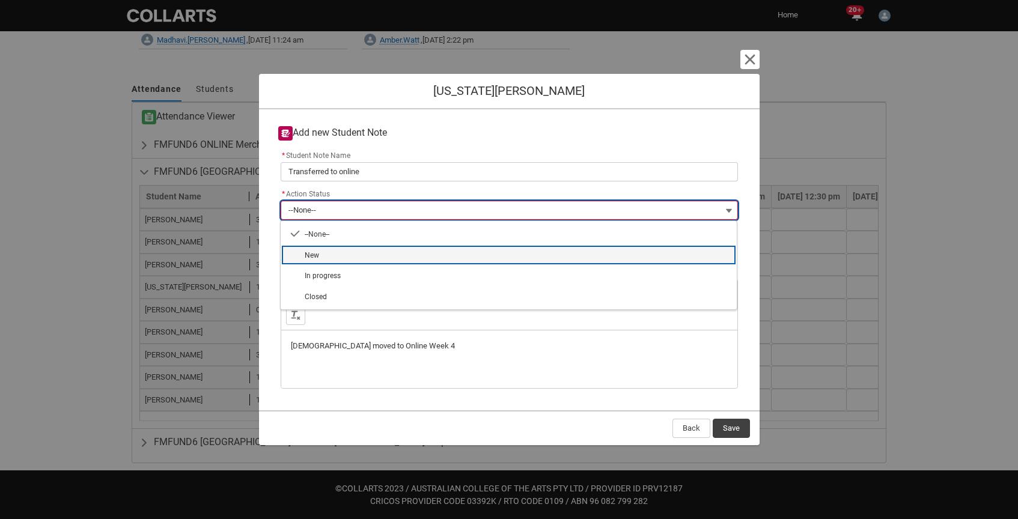
type lightning-combobox "New"
type lightning-picklist "New"
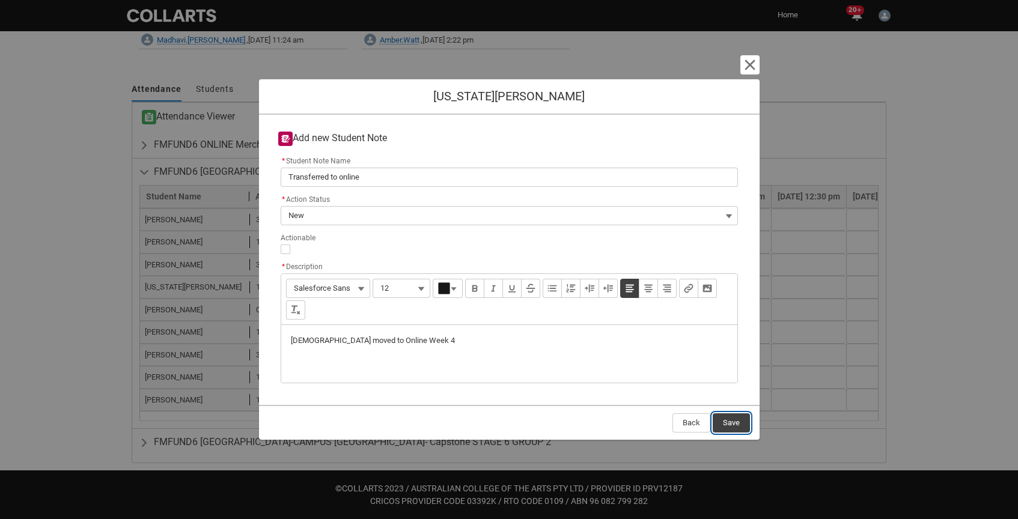
click at [729, 426] on button "Save" at bounding box center [731, 422] width 37 height 19
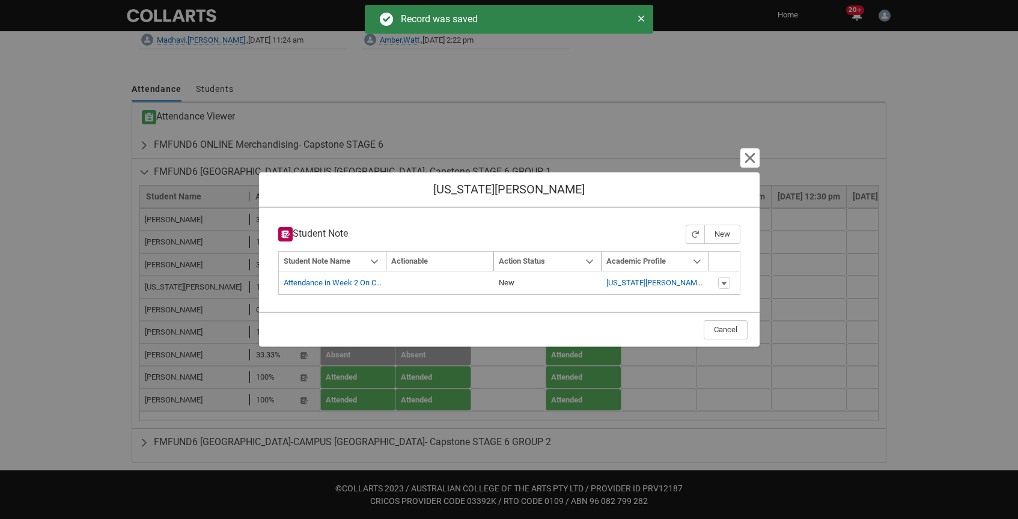
type input "179"
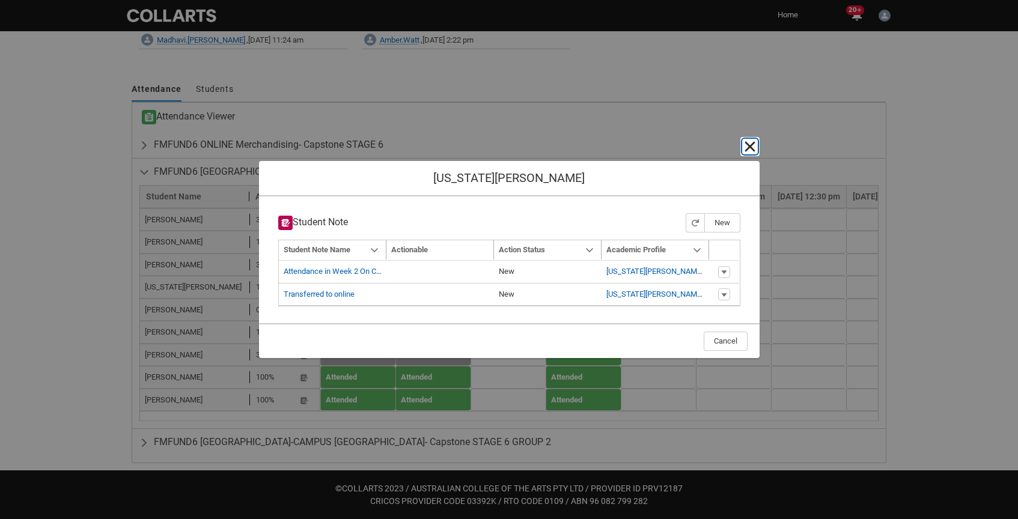
click at [749, 147] on lightning-primitive-icon "button" at bounding box center [750, 146] width 14 height 14
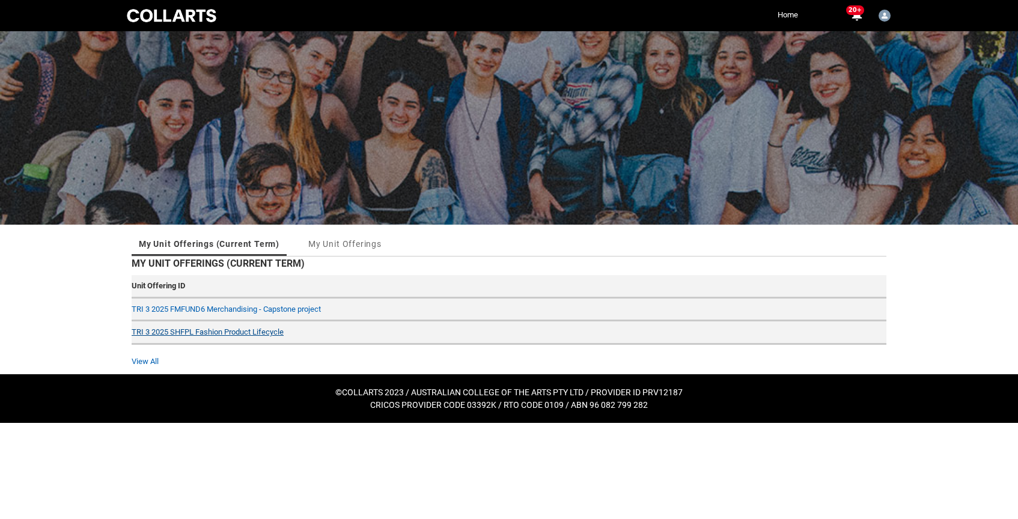
click at [213, 327] on link "TRI 3 2025 SHFPL Fashion Product Lifecycle" at bounding box center [208, 331] width 152 height 9
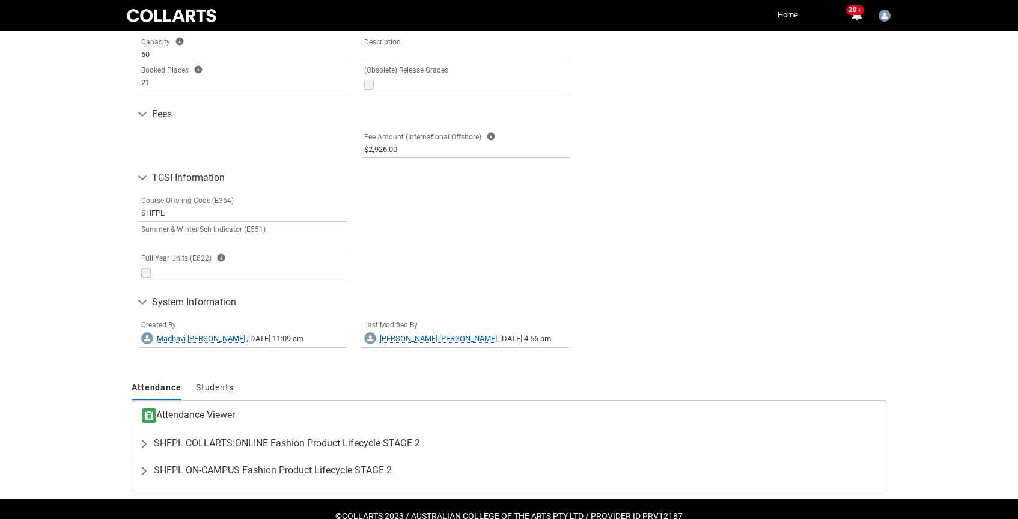
scroll to position [604, 0]
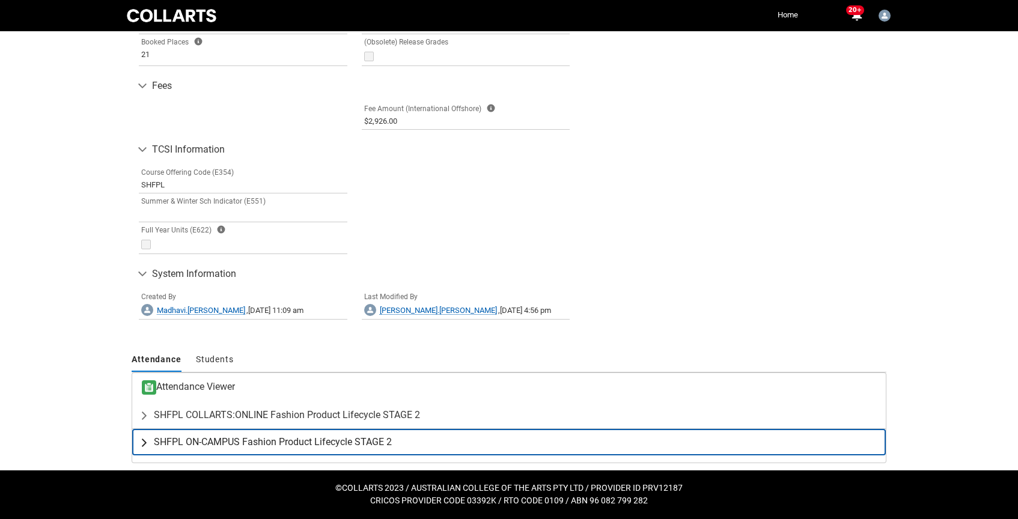
click at [280, 441] on span "SHFPL ON-CAMPUS Fashion Product Lifecycle STAGE 2" at bounding box center [273, 442] width 238 height 12
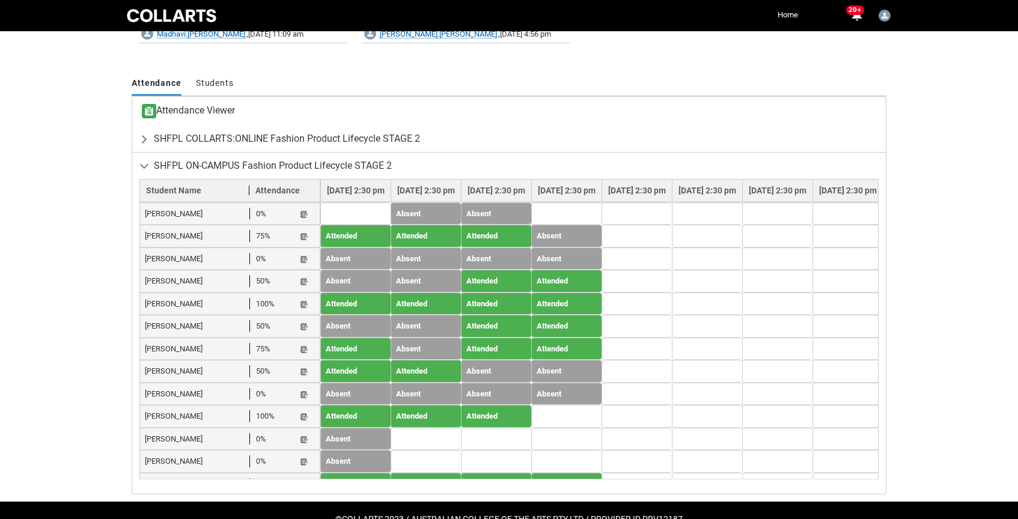
scroll to position [878, 0]
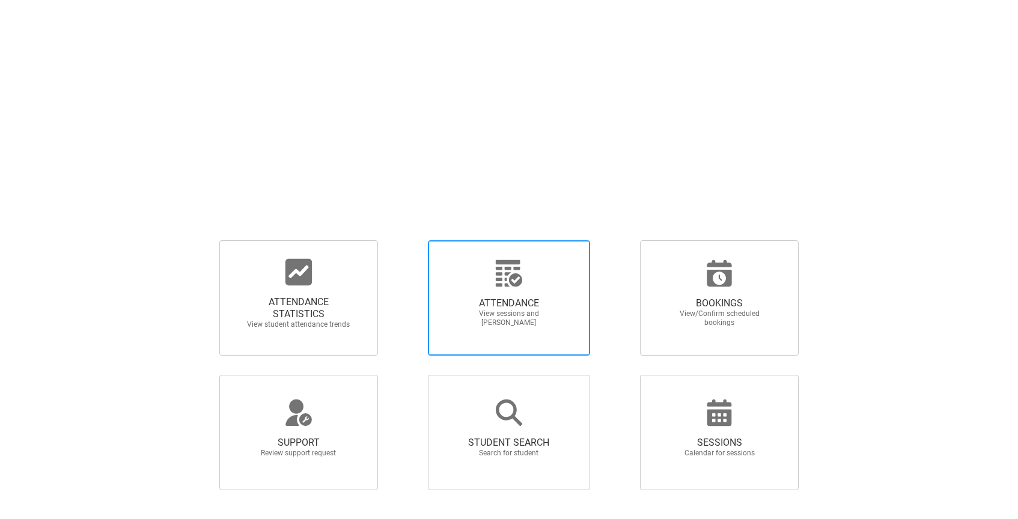
scroll to position [68, 0]
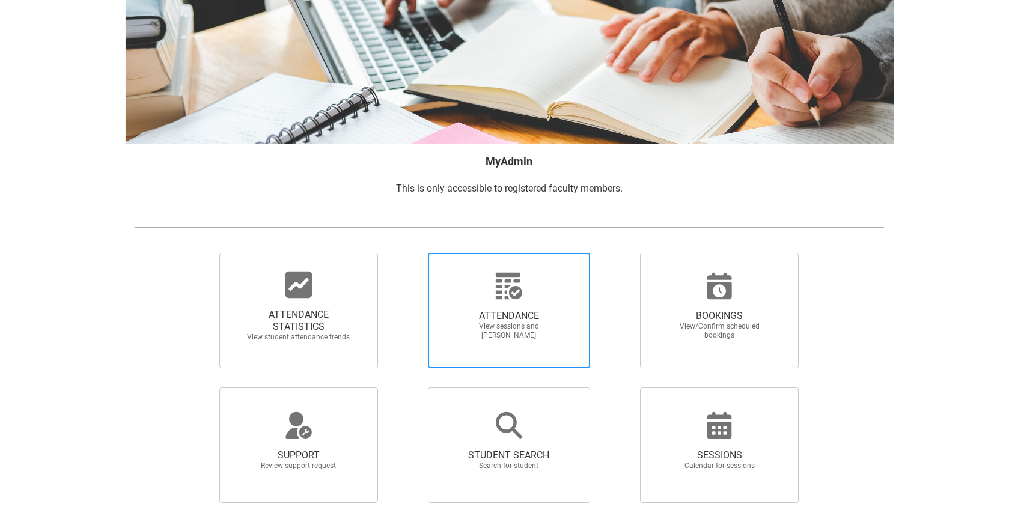
click at [510, 311] on span "ATTENDANCE" at bounding box center [509, 316] width 106 height 12
click at [407, 253] on input "ATTENDANCE View sessions and [PERSON_NAME]" at bounding box center [407, 252] width 1 height 1
radio input "true"
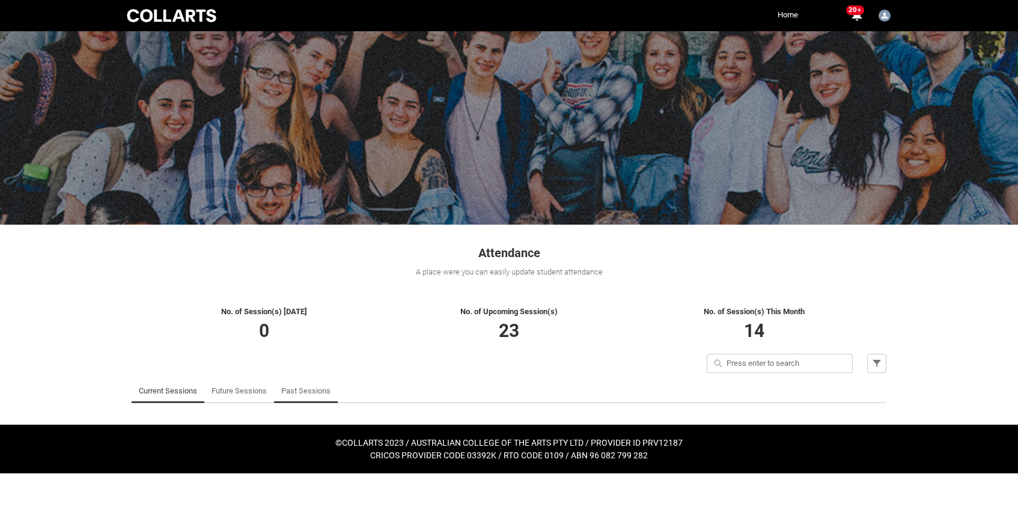
click at [308, 392] on link "Past Sessions" at bounding box center [305, 391] width 49 height 24
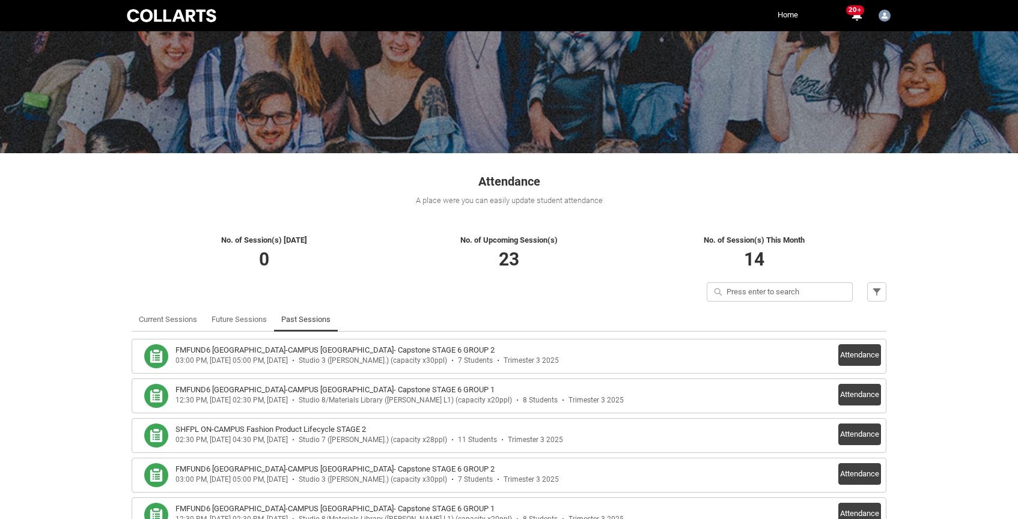
scroll to position [79, 0]
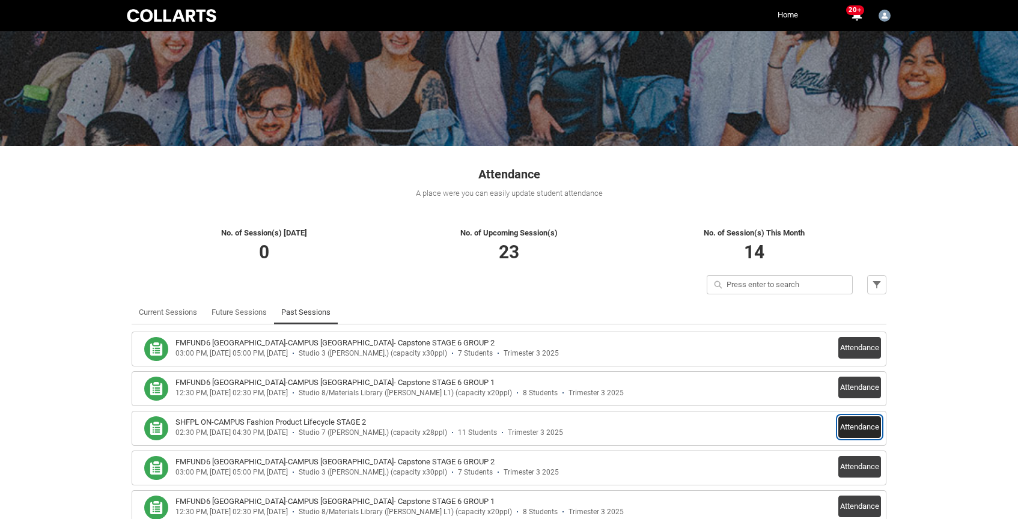
click at [859, 424] on button "Attendance" at bounding box center [859, 427] width 43 height 22
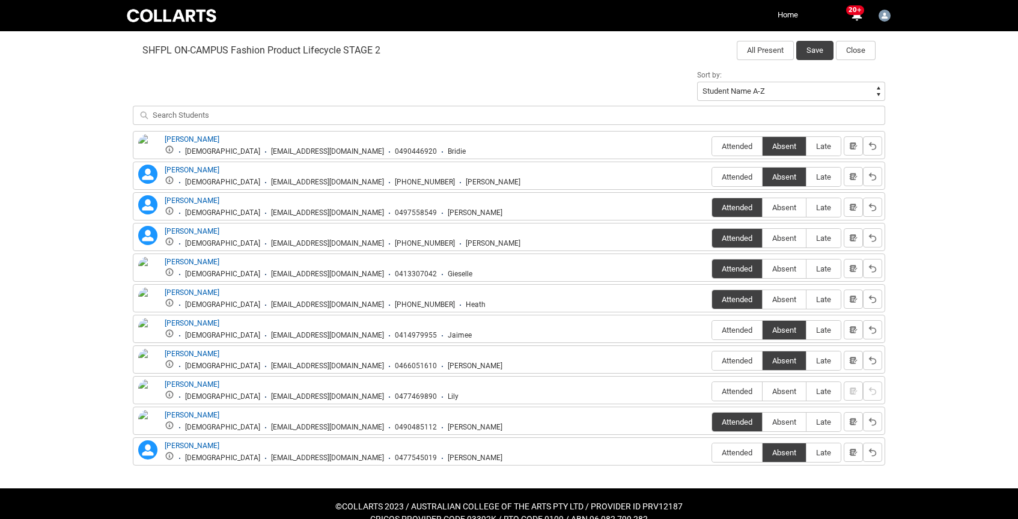
scroll to position [410, 0]
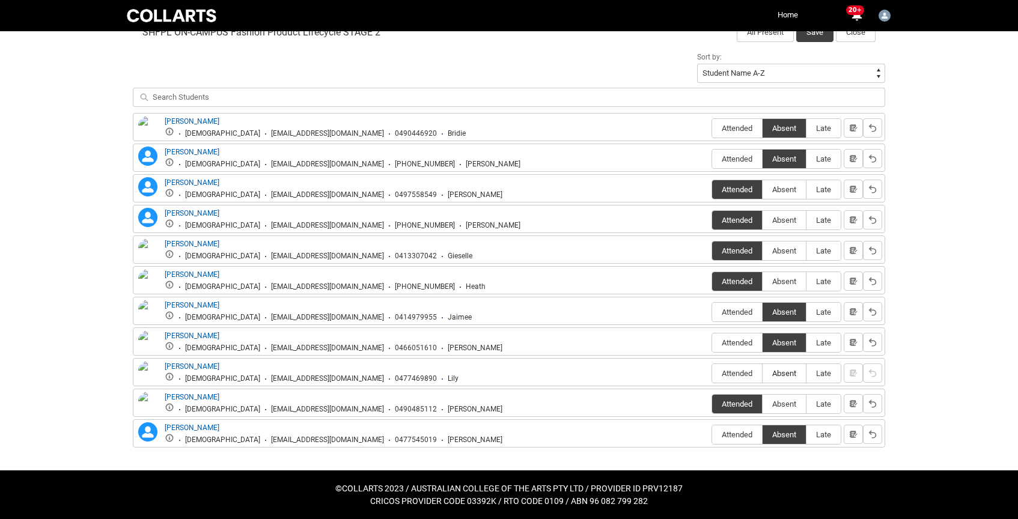
click at [794, 372] on span "Absent" at bounding box center [783, 373] width 43 height 9
click at [762, 373] on input "Absent" at bounding box center [762, 373] width 1 height 1
type lightning-radio-group "Absent"
radio input "true"
click at [821, 34] on button "Save" at bounding box center [814, 32] width 37 height 19
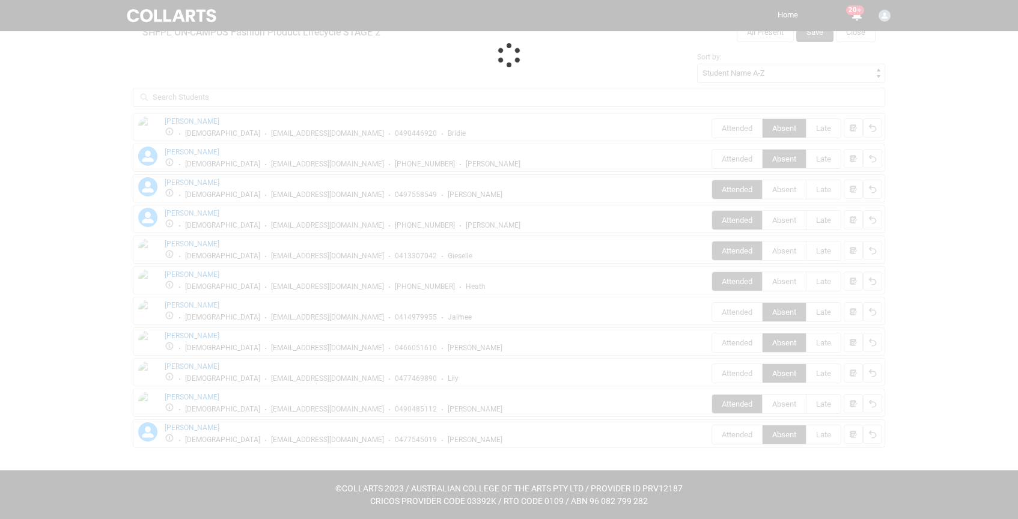
scroll to position [419, 0]
